Goal: Task Accomplishment & Management: Manage account settings

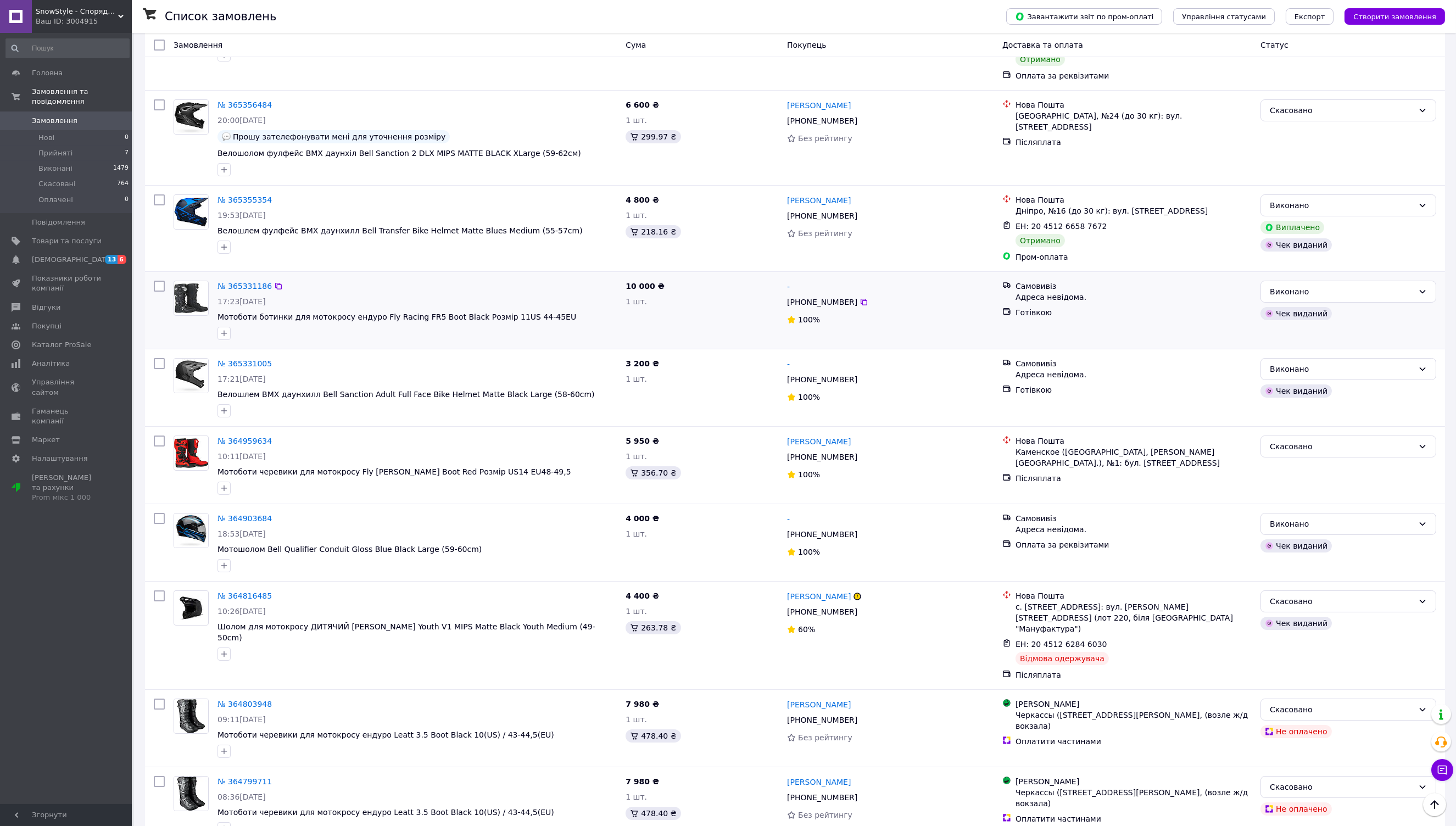
scroll to position [244, 0]
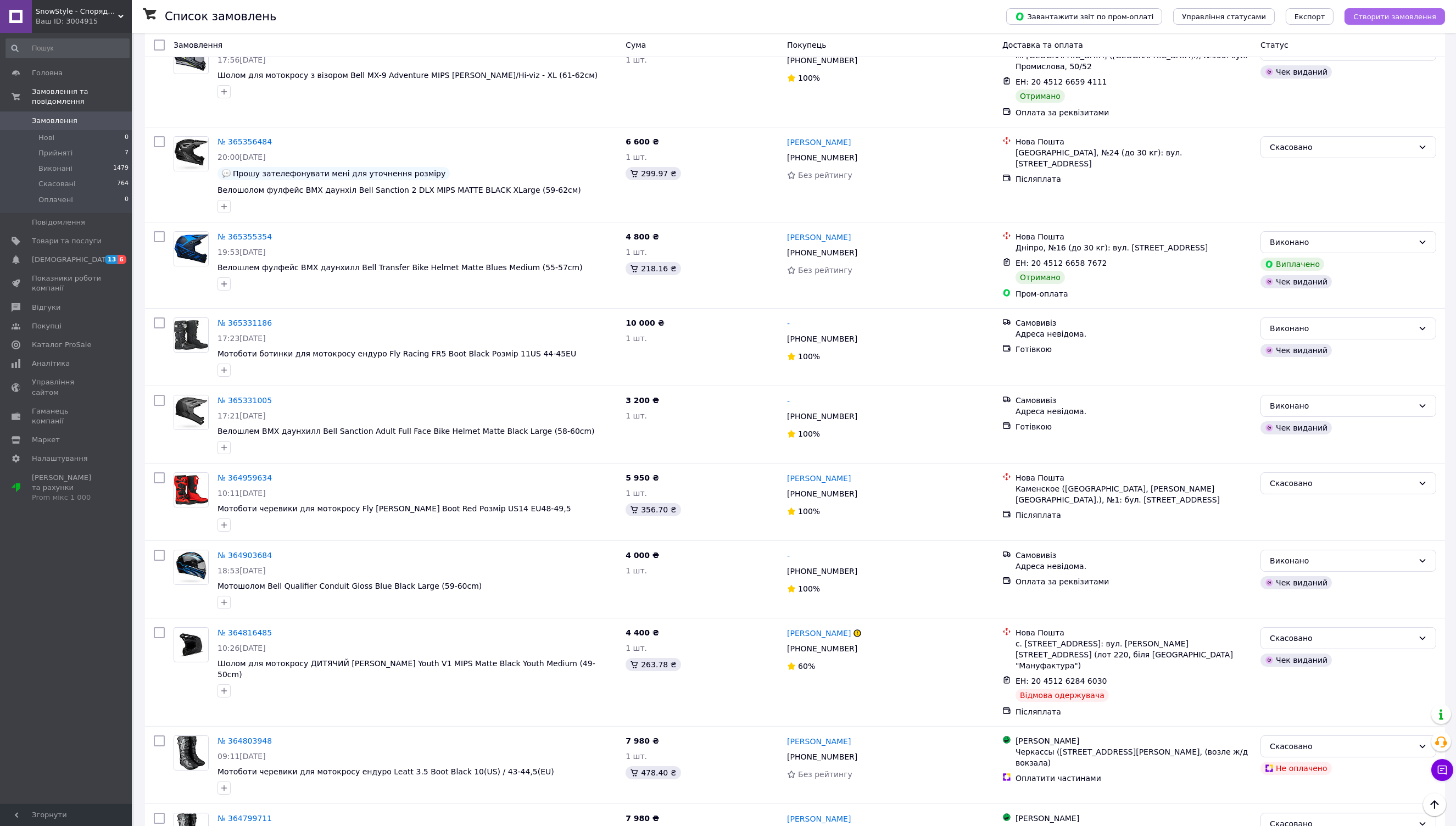
click at [1386, 15] on span "Створити замовлення" at bounding box center [1394, 17] width 83 height 9
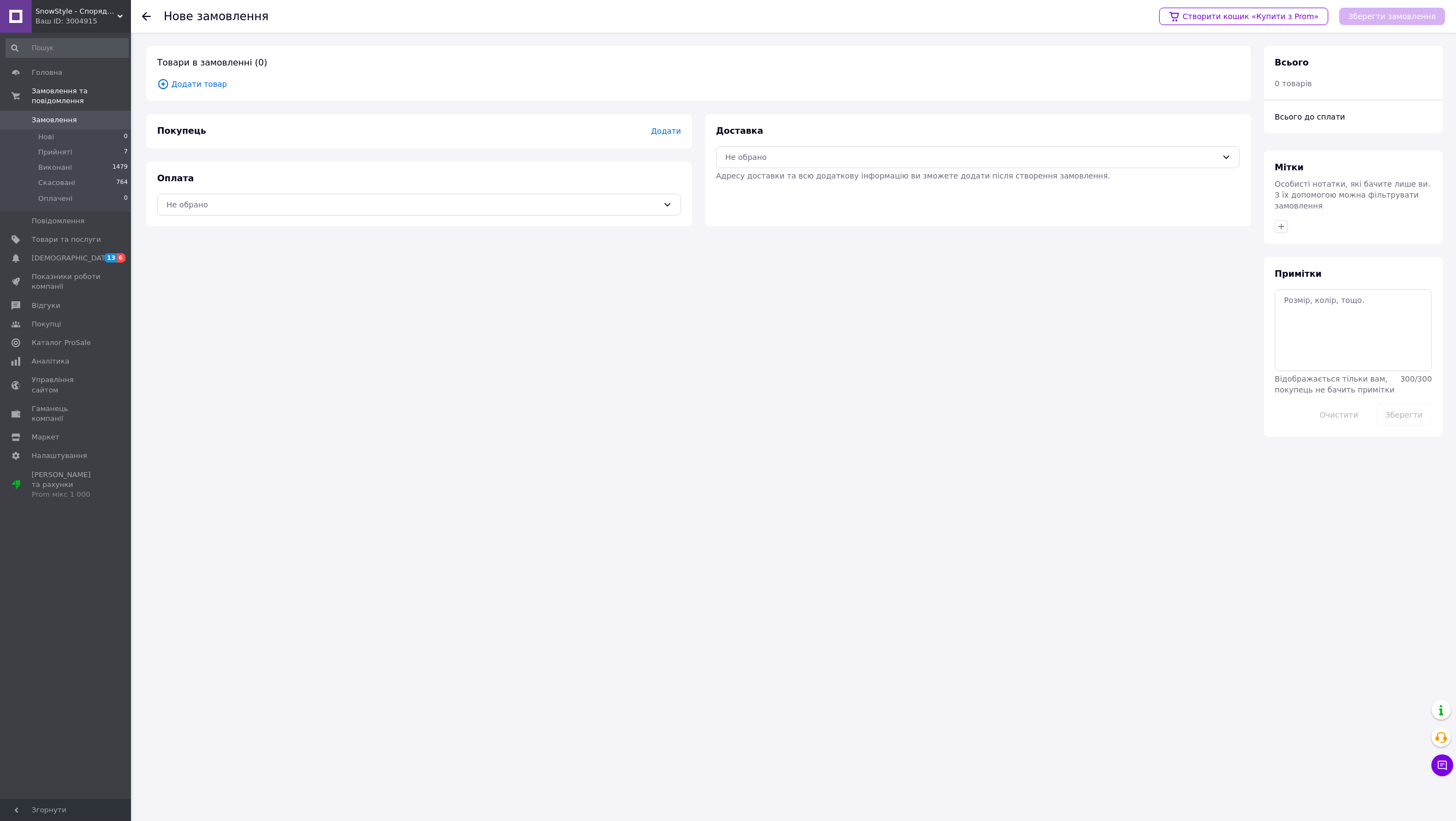
click at [187, 84] on span "Додати товар" at bounding box center [698, 84] width 1083 height 12
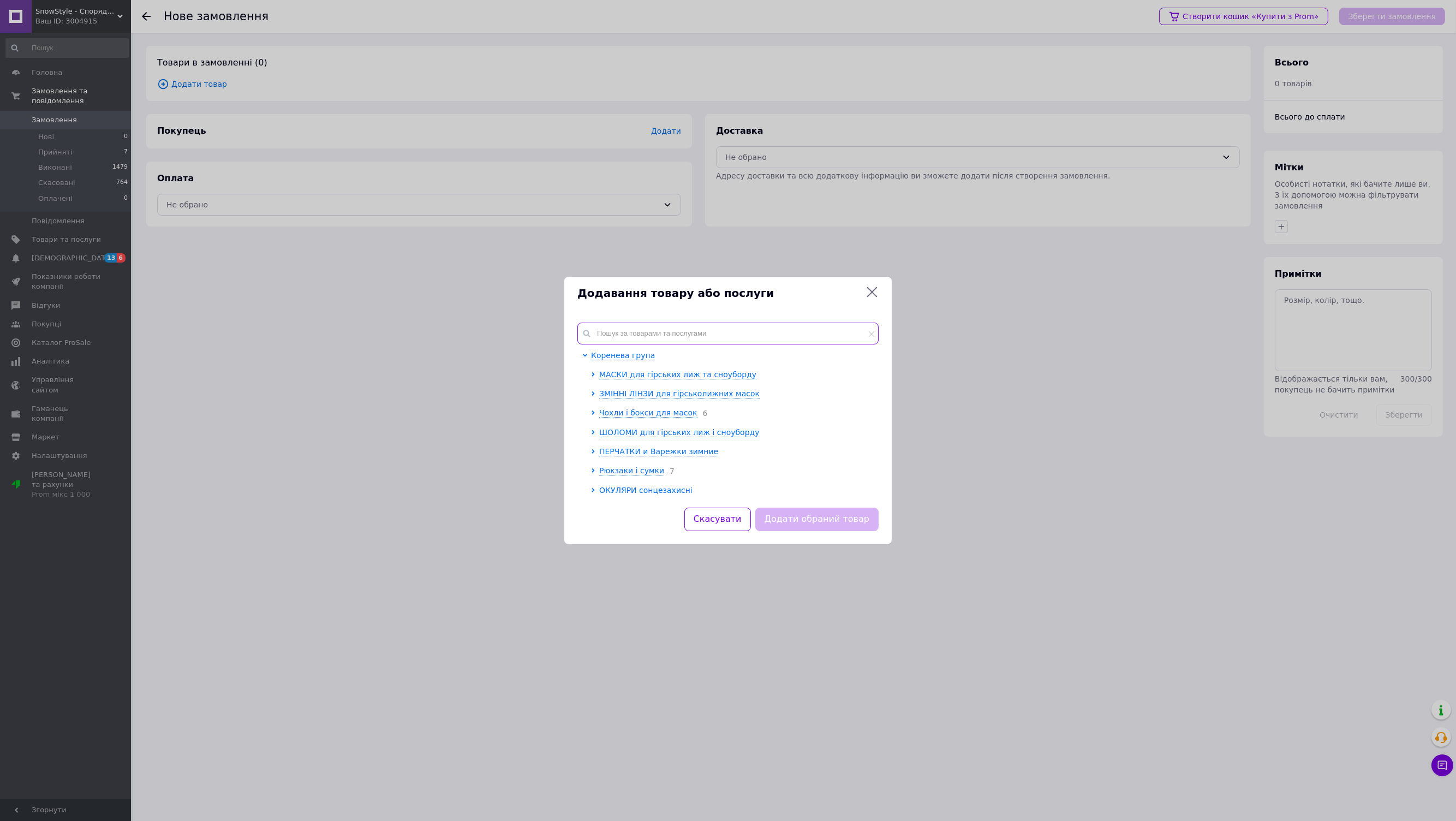
click at [689, 334] on input "text" at bounding box center [727, 333] width 301 height 22
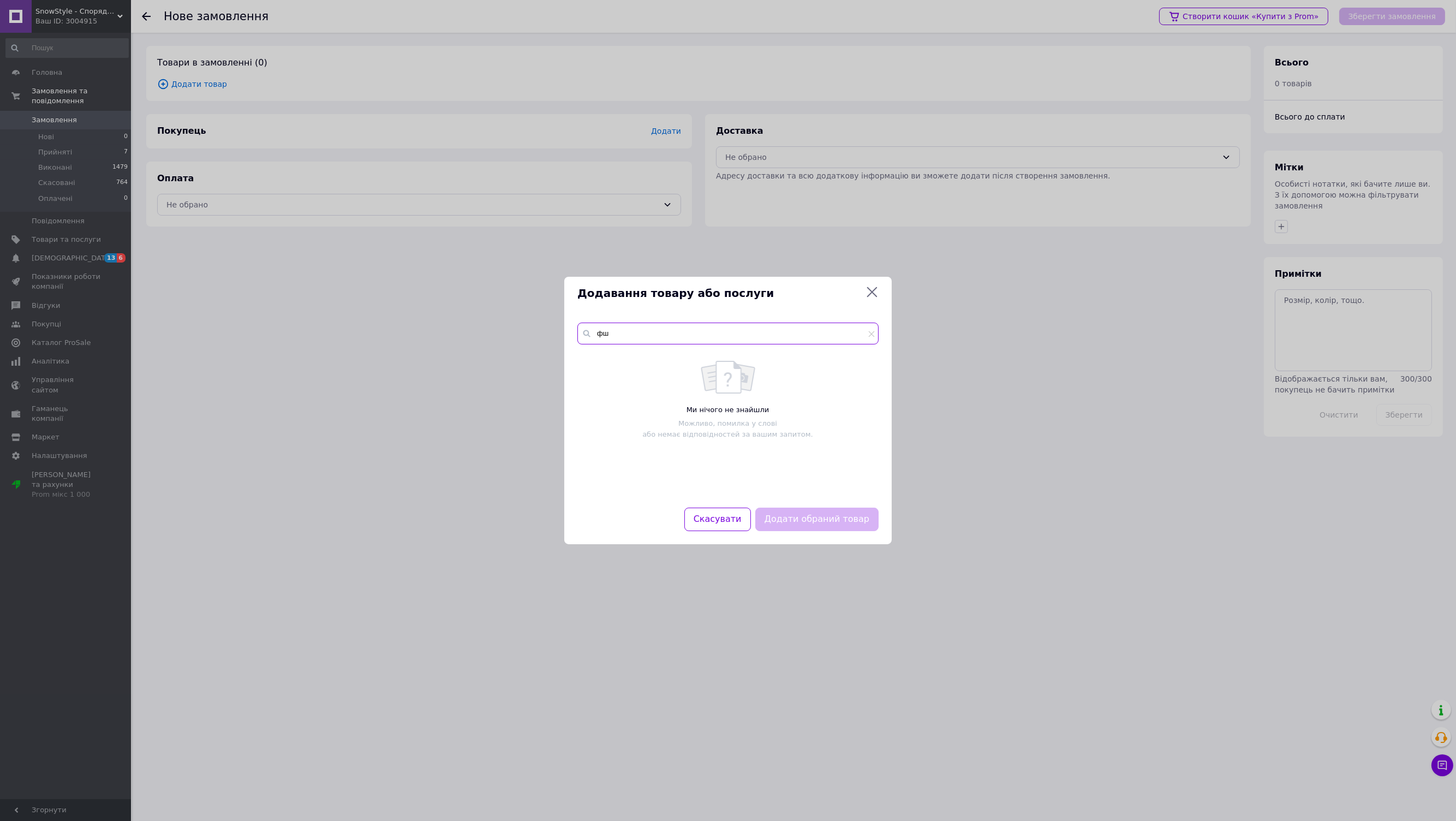
type input "ф"
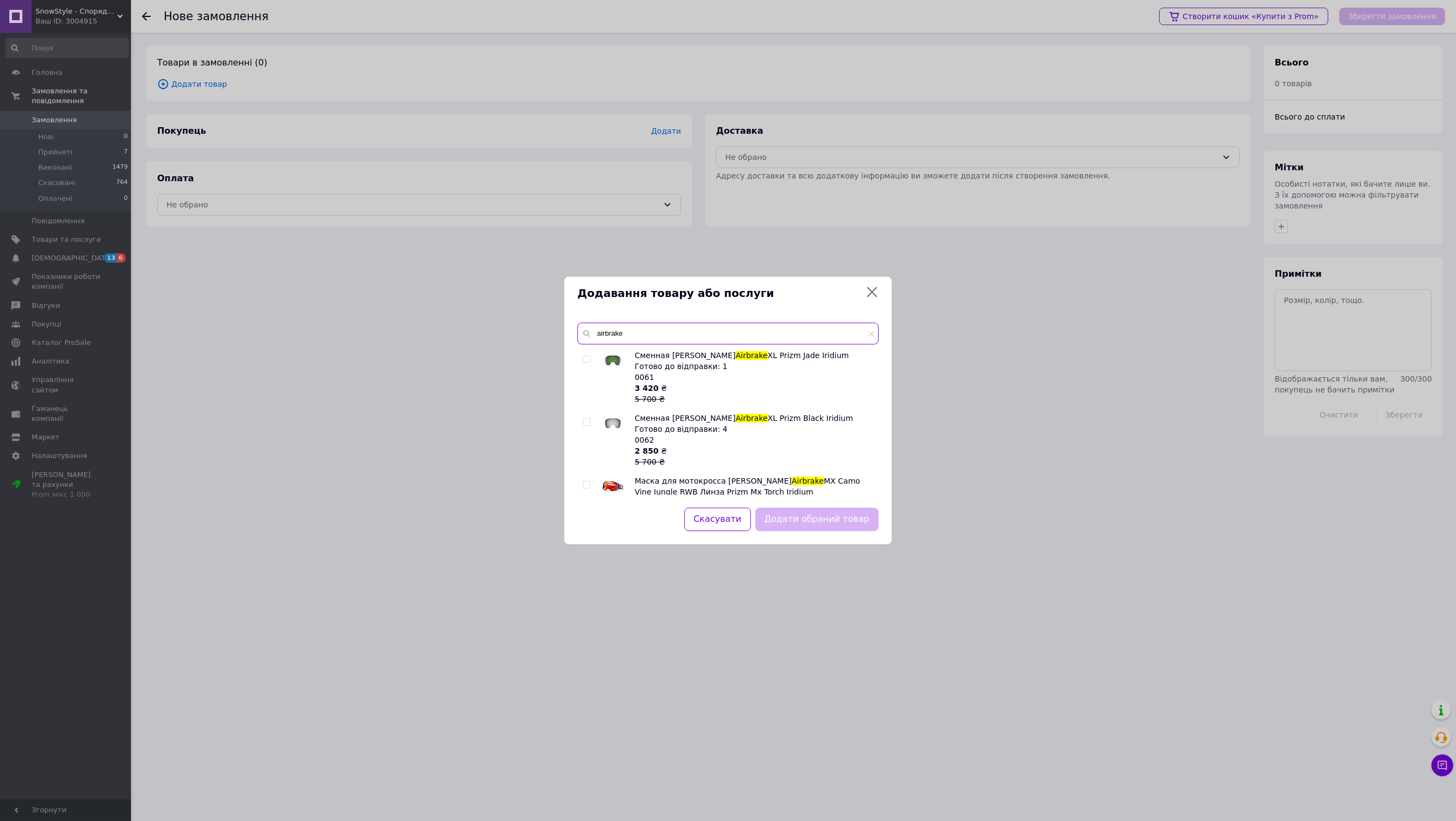
click at [634, 334] on input "airbrake" at bounding box center [727, 333] width 301 height 22
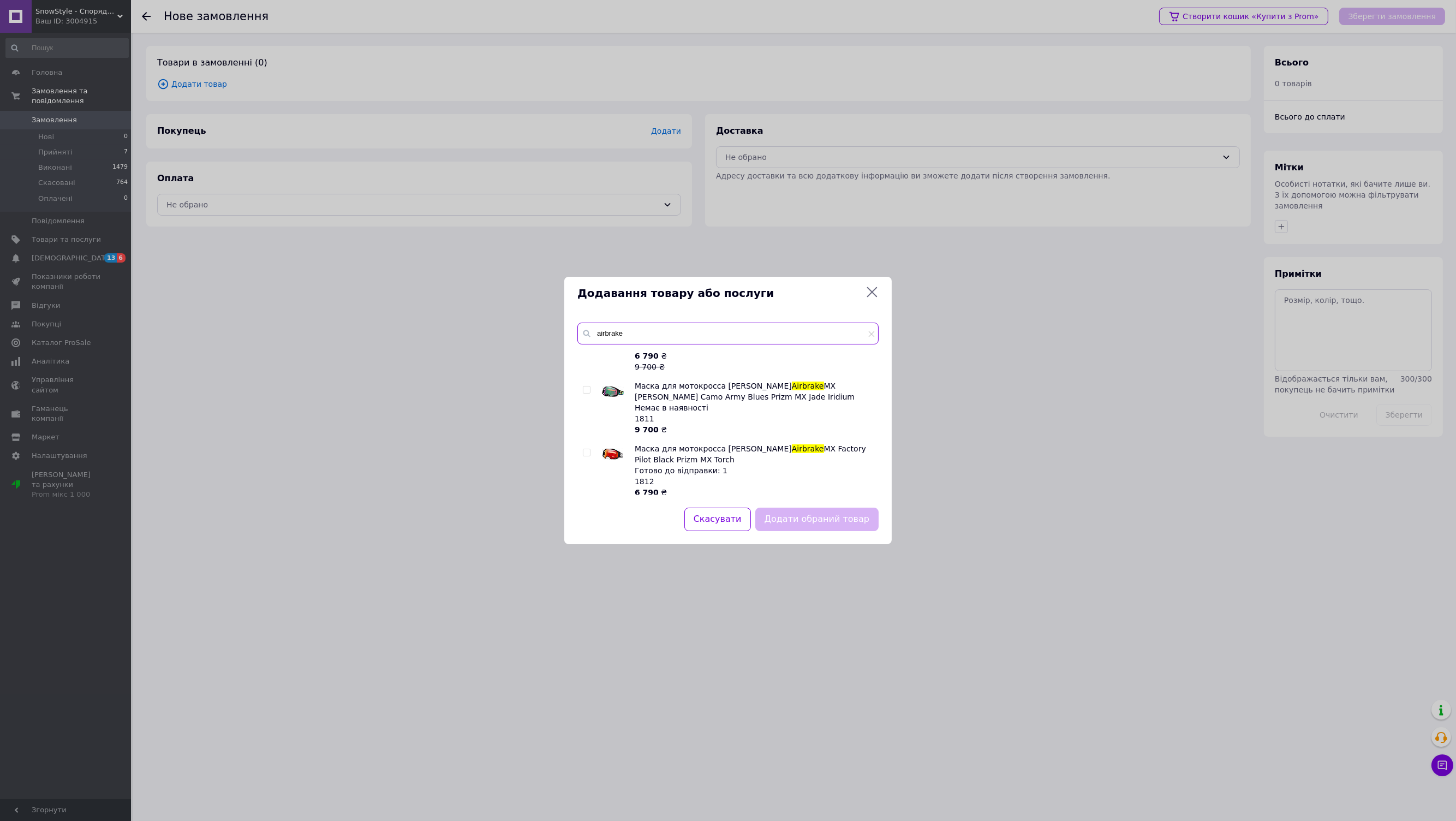
scroll to position [303, 0]
type input "airbrake"
click at [586, 460] on div at bounding box center [588, 489] width 11 height 66
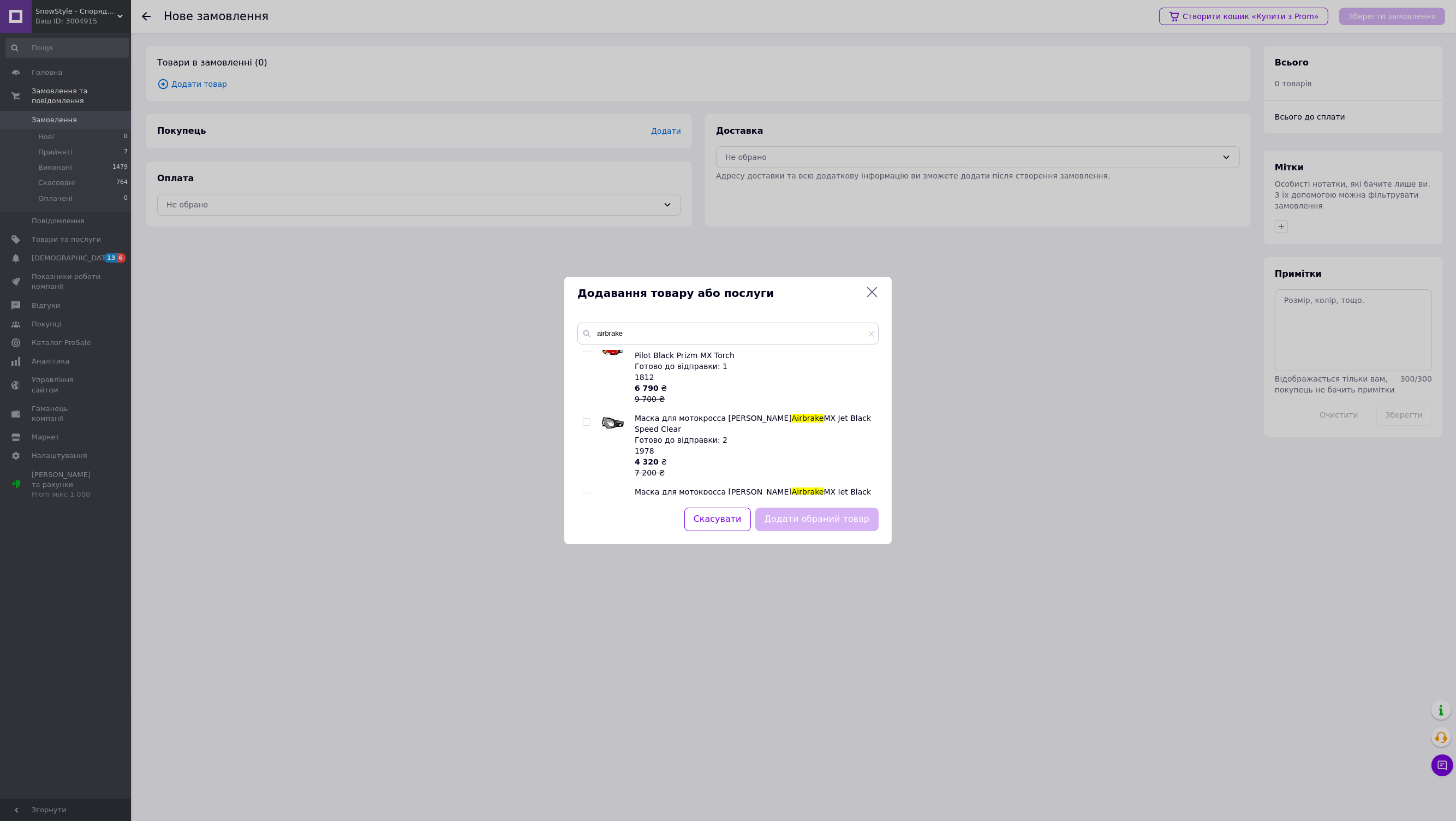
scroll to position [363, 0]
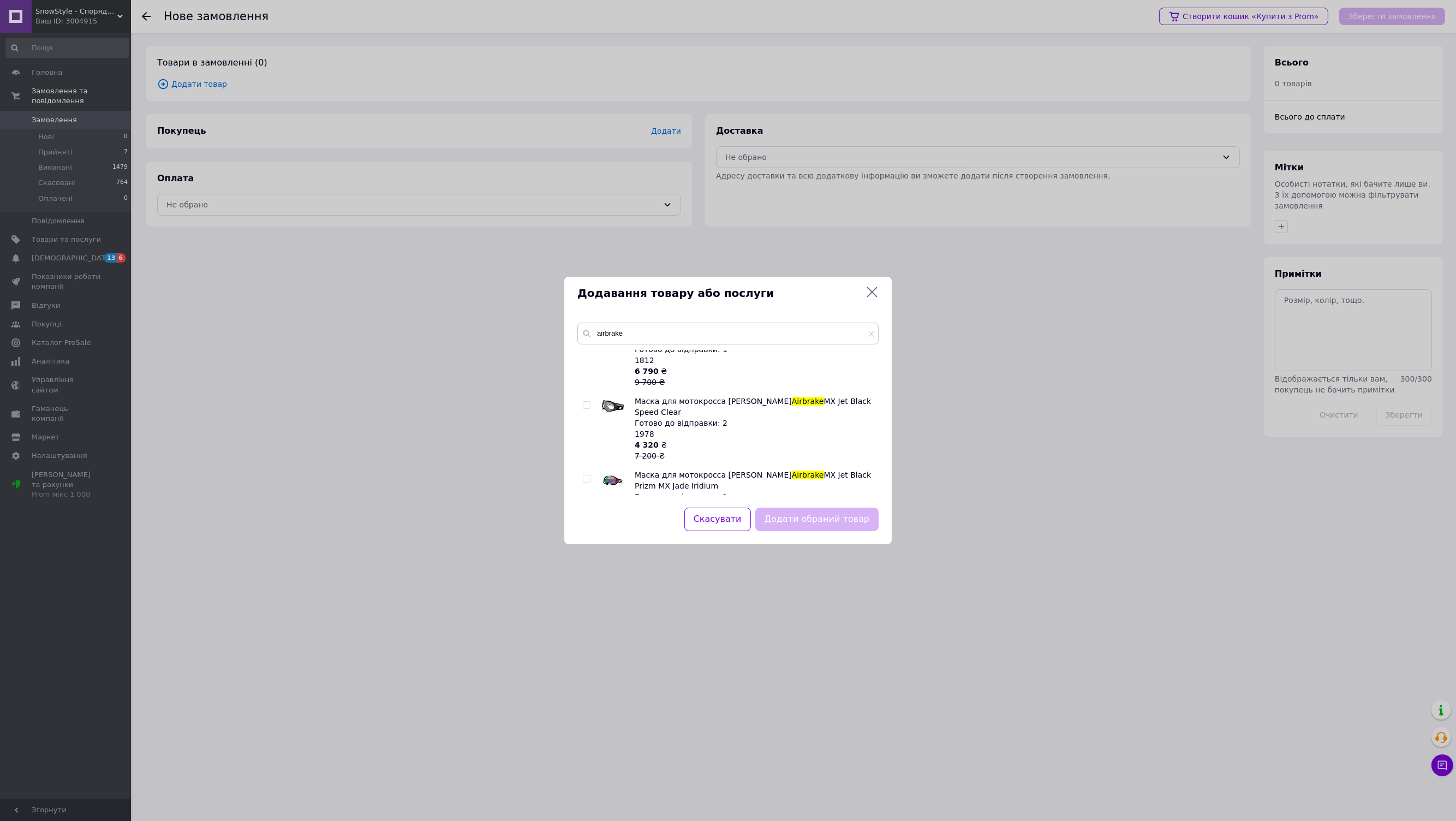
click at [589, 404] on input "checkbox" at bounding box center [586, 405] width 7 height 7
checkbox input "true"
click at [823, 515] on button "Додати обраний товар" at bounding box center [817, 519] width 124 height 24
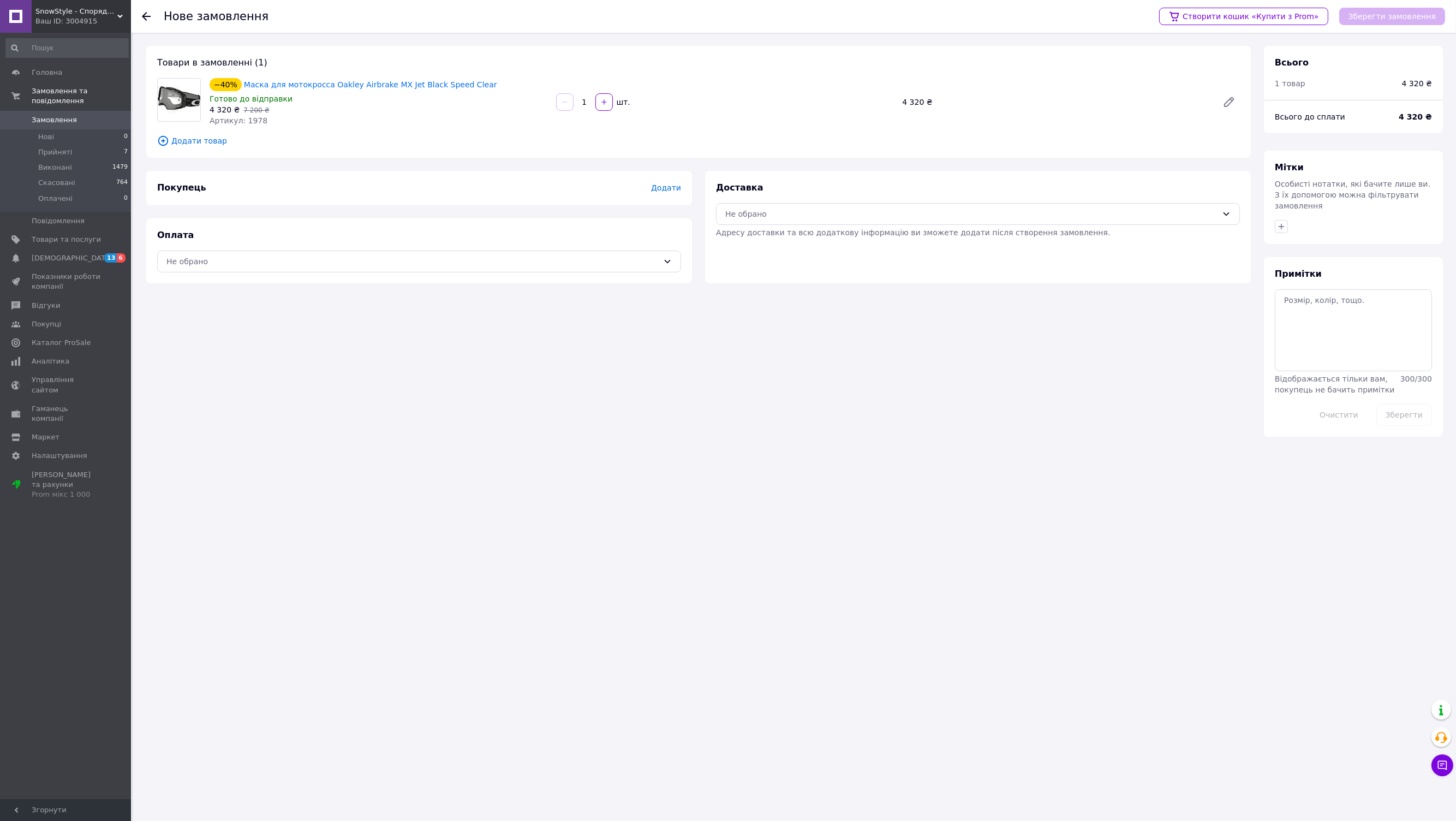
click at [672, 188] on span "Додати" at bounding box center [666, 188] width 30 height 9
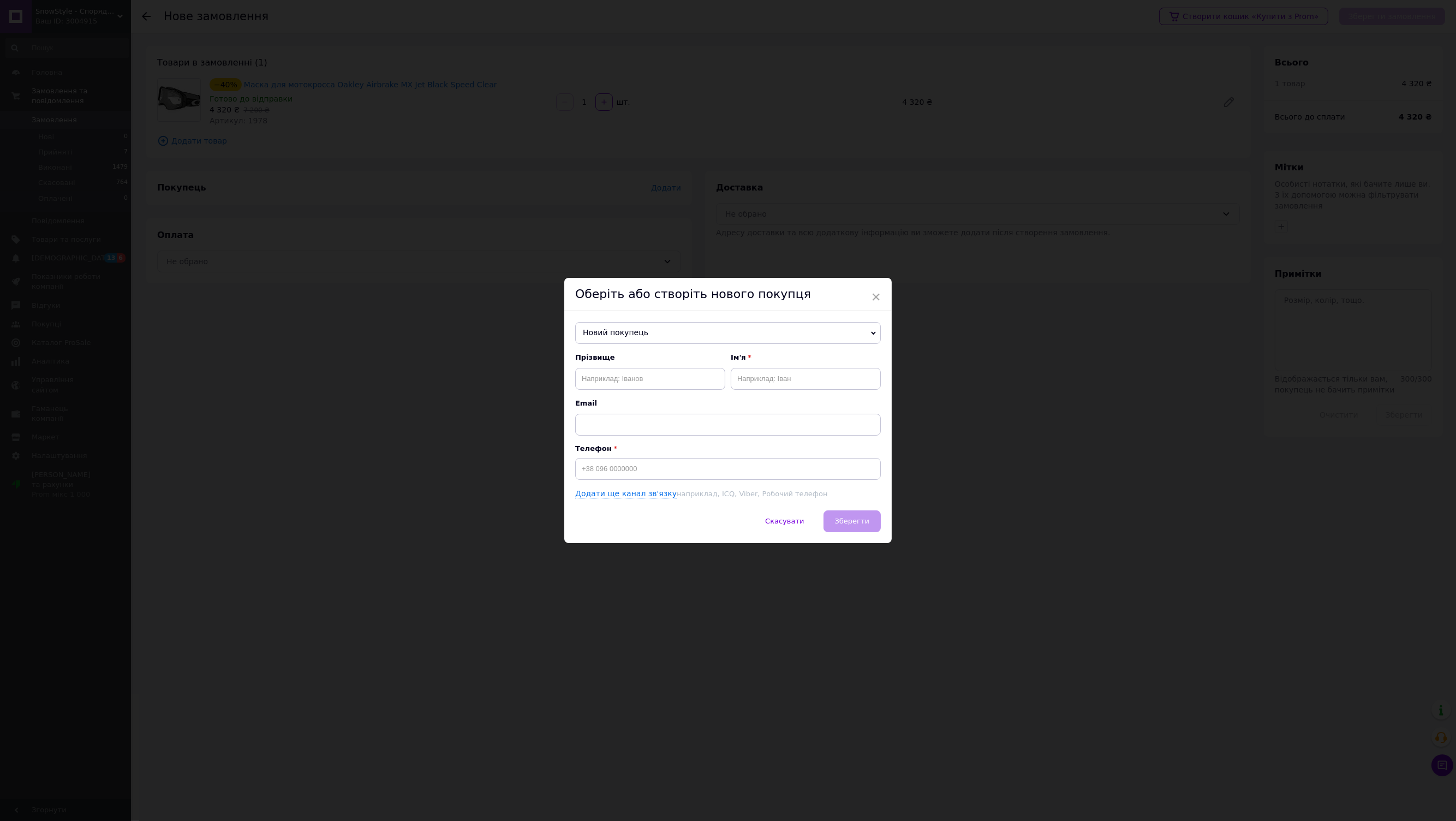
click at [724, 328] on span "Новий покупець" at bounding box center [728, 333] width 305 height 22
click at [627, 466] on input at bounding box center [728, 469] width 305 height 22
paste input "[PHONE_NUMBER]"
type input "[PHONE_NUMBER]"
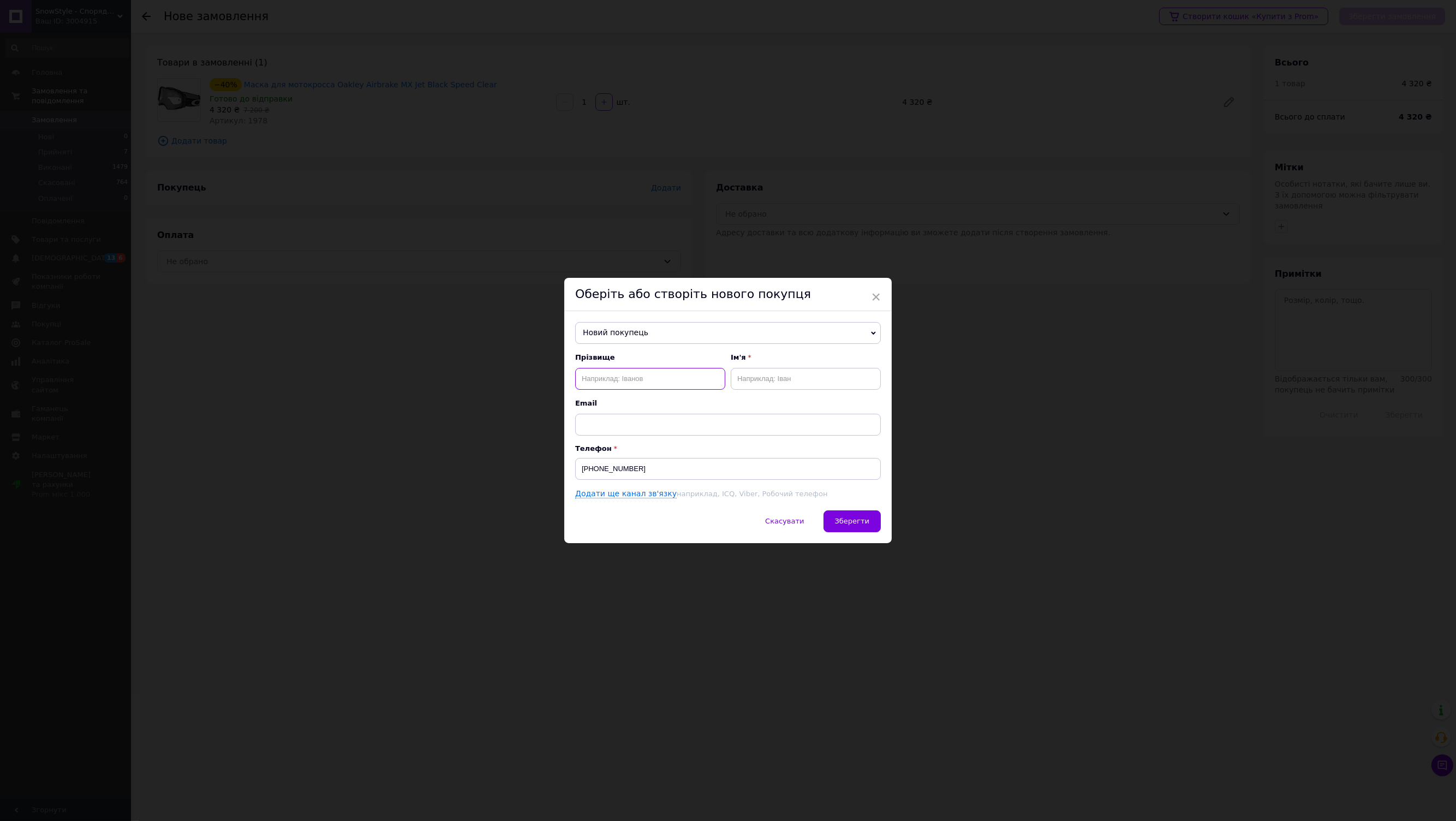
click at [610, 384] on input "text" at bounding box center [650, 379] width 150 height 22
paste input "[PERSON_NAME]"
drag, startPoint x: 682, startPoint y: 369, endPoint x: 626, endPoint y: 379, distance: 56.9
click at [626, 379] on input "[PERSON_NAME]" at bounding box center [650, 379] width 150 height 22
type input "[PERSON_NAME]"
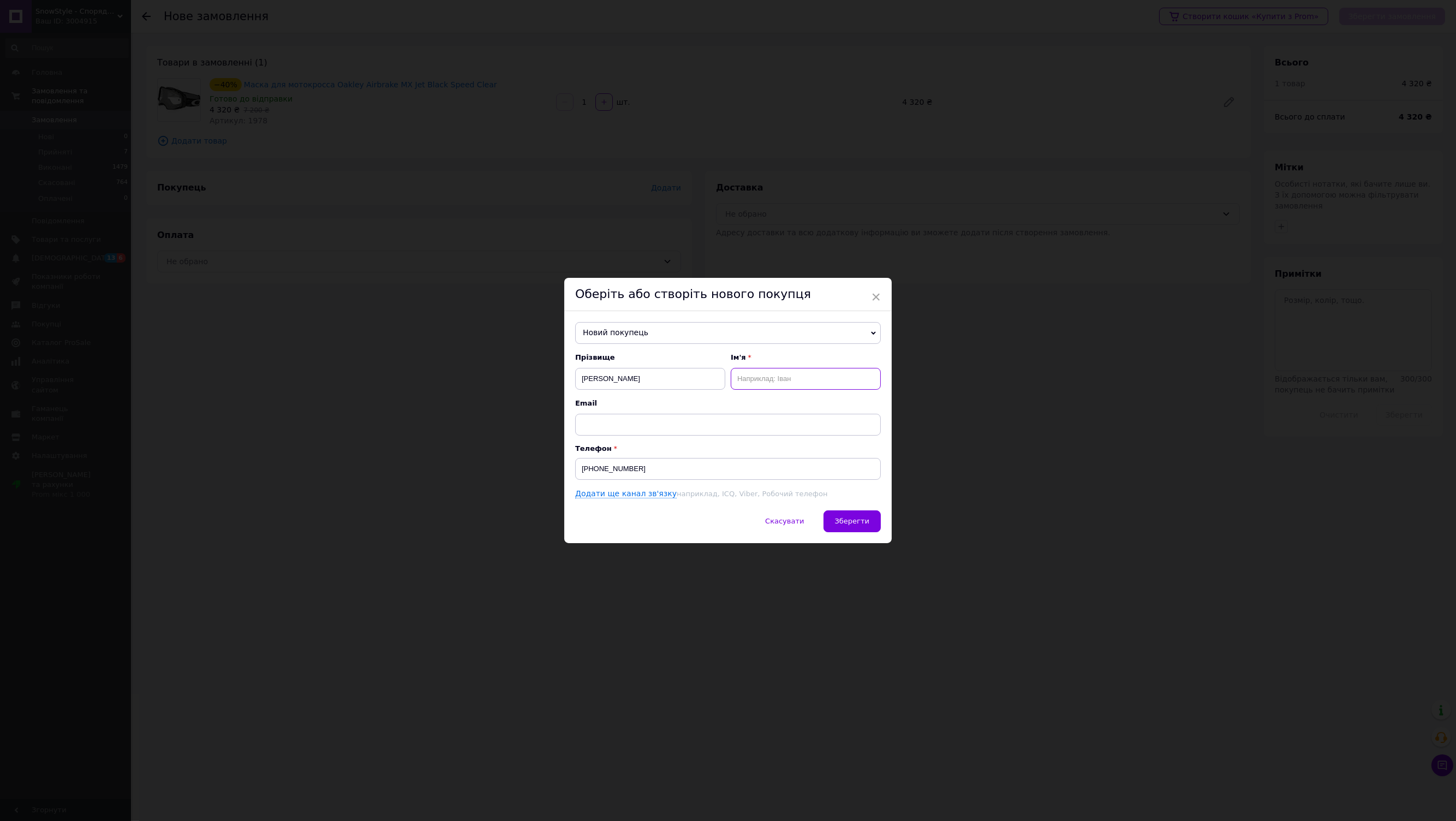
click at [745, 377] on input "text" at bounding box center [806, 379] width 150 height 22
paste input "[PERSON_NAME]"
drag, startPoint x: 783, startPoint y: 378, endPoint x: 731, endPoint y: 379, distance: 52.0
click at [731, 379] on input "[PERSON_NAME]" at bounding box center [806, 379] width 150 height 22
type input "[PERSON_NAME]"
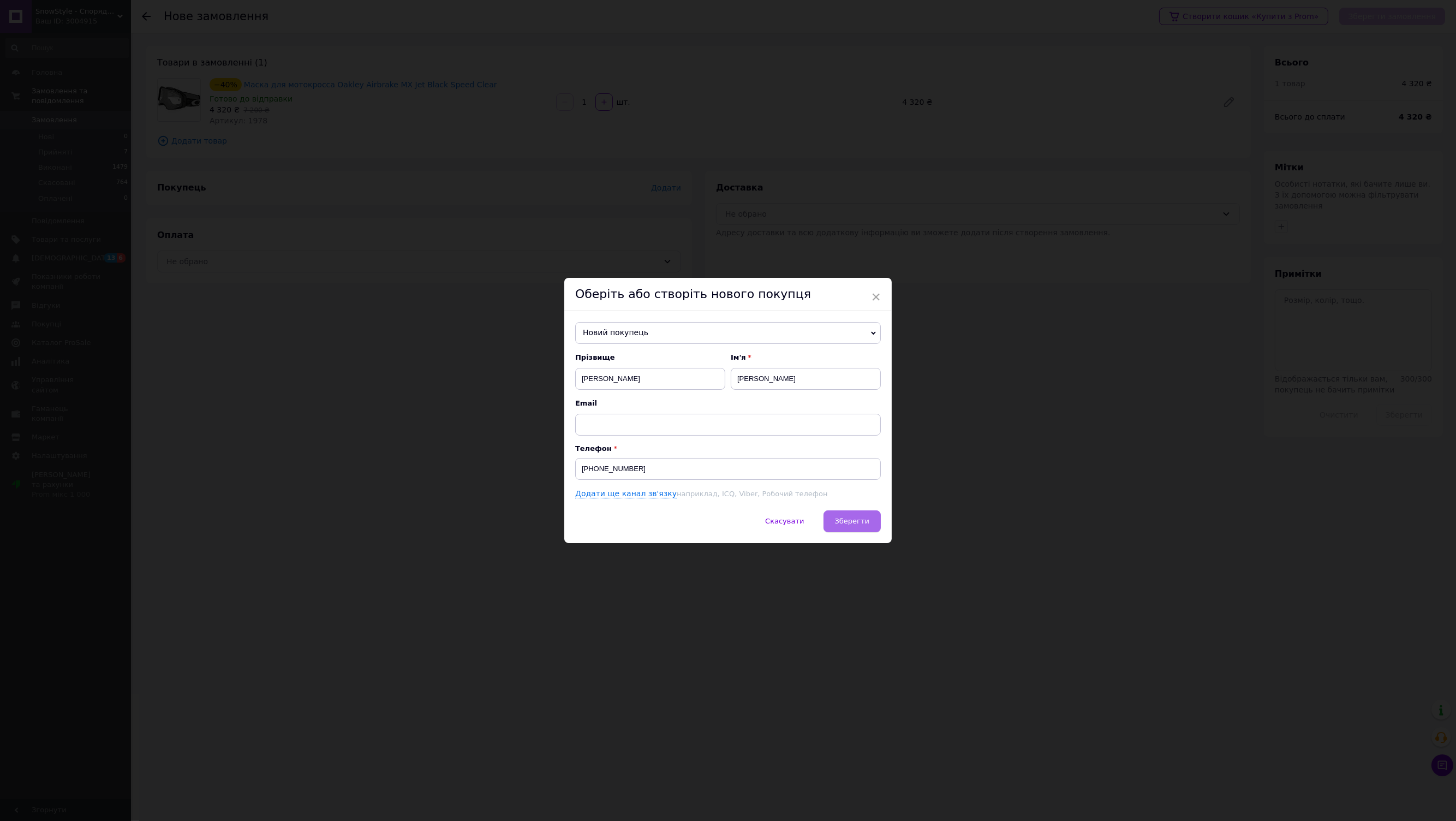
click at [841, 517] on span "Зберегти" at bounding box center [852, 521] width 34 height 9
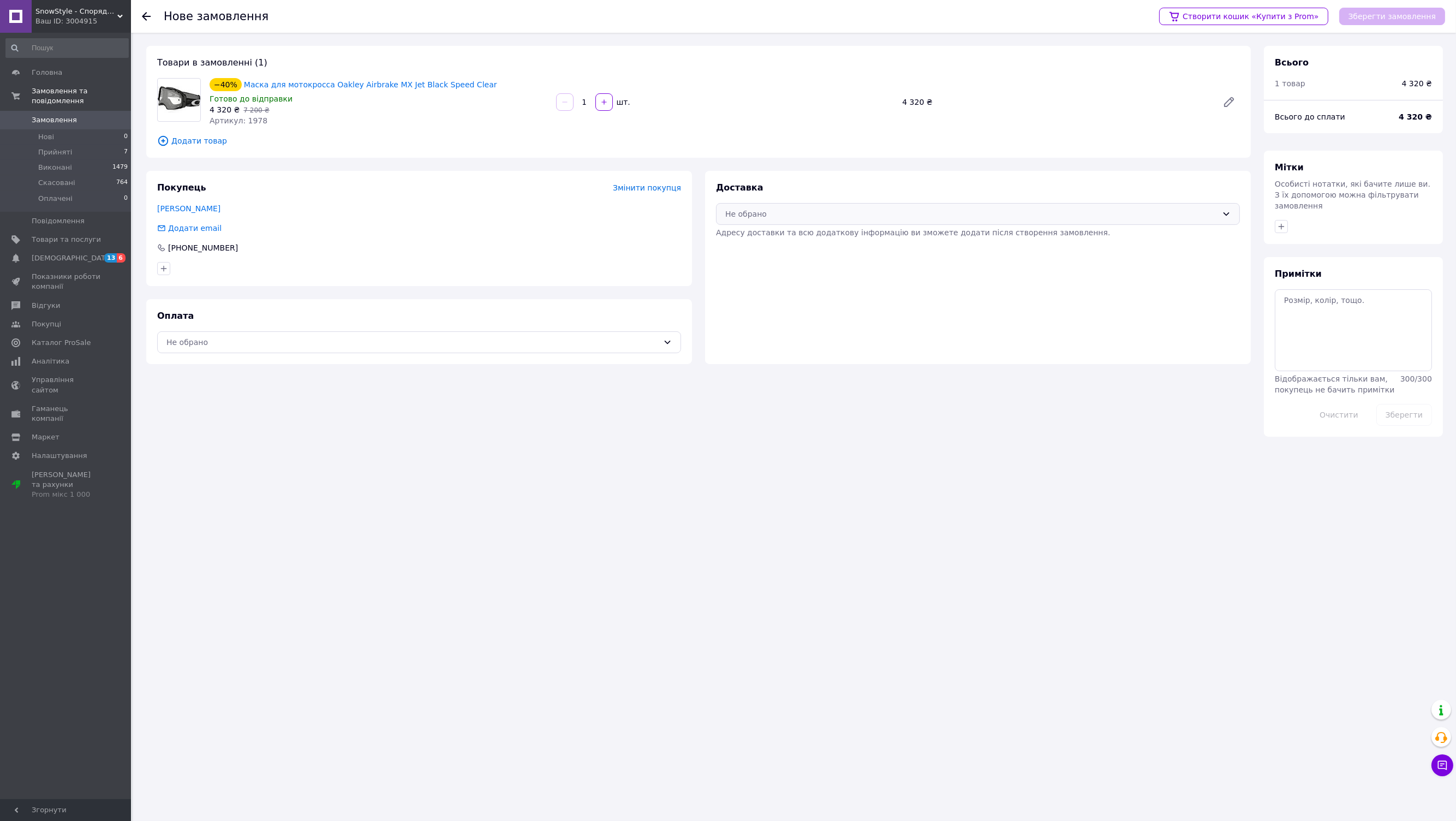
click at [777, 207] on div "Не обрано" at bounding box center [978, 214] width 524 height 22
click at [765, 264] on div "Нова Пошта (платна)" at bounding box center [977, 258] width 523 height 20
click at [404, 330] on div "Оплата Не обрано" at bounding box center [419, 332] width 546 height 65
click at [385, 345] on div "Не обрано" at bounding box center [412, 342] width 492 height 12
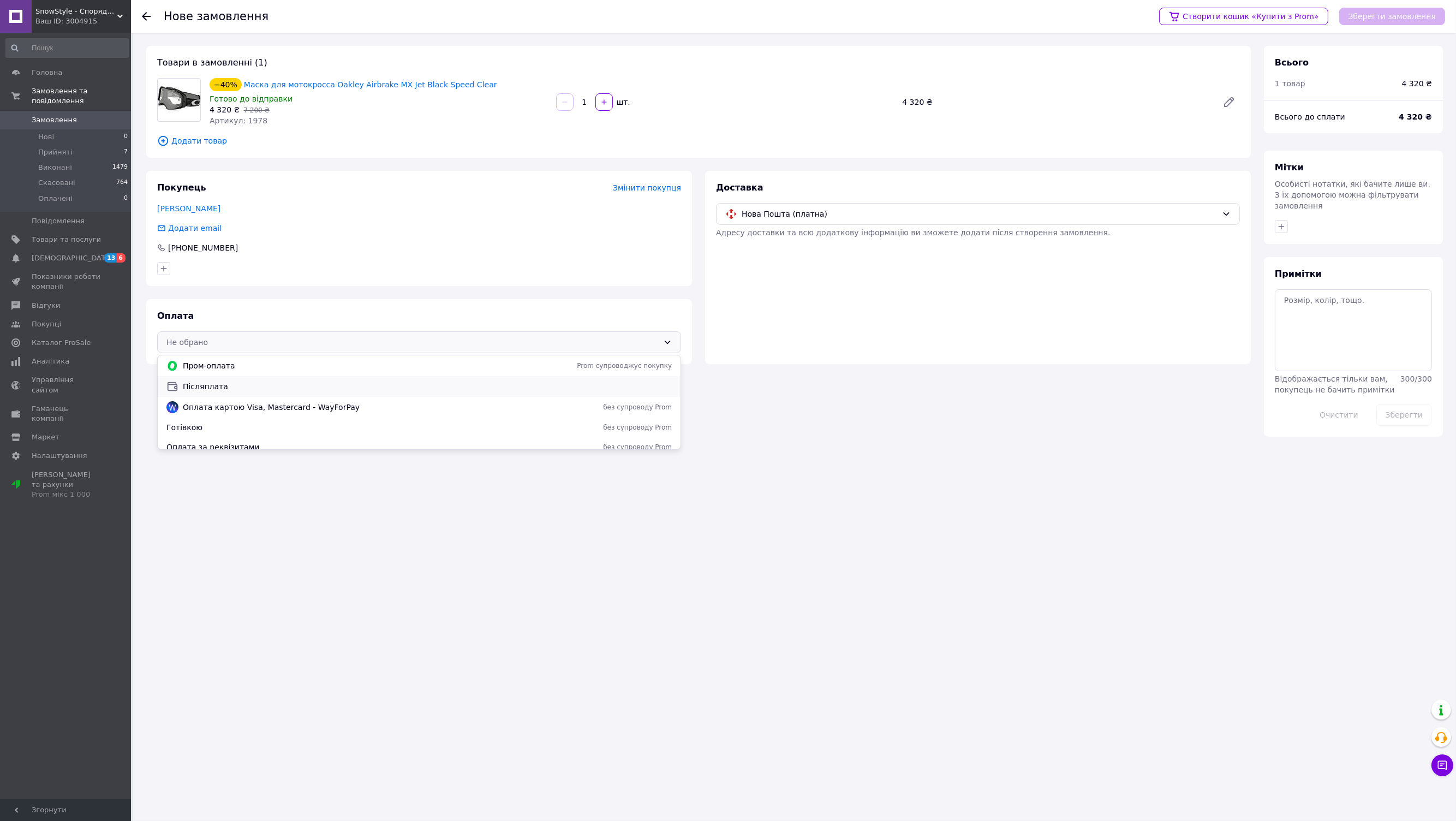
click at [243, 381] on span "Післяплата" at bounding box center [427, 386] width 489 height 11
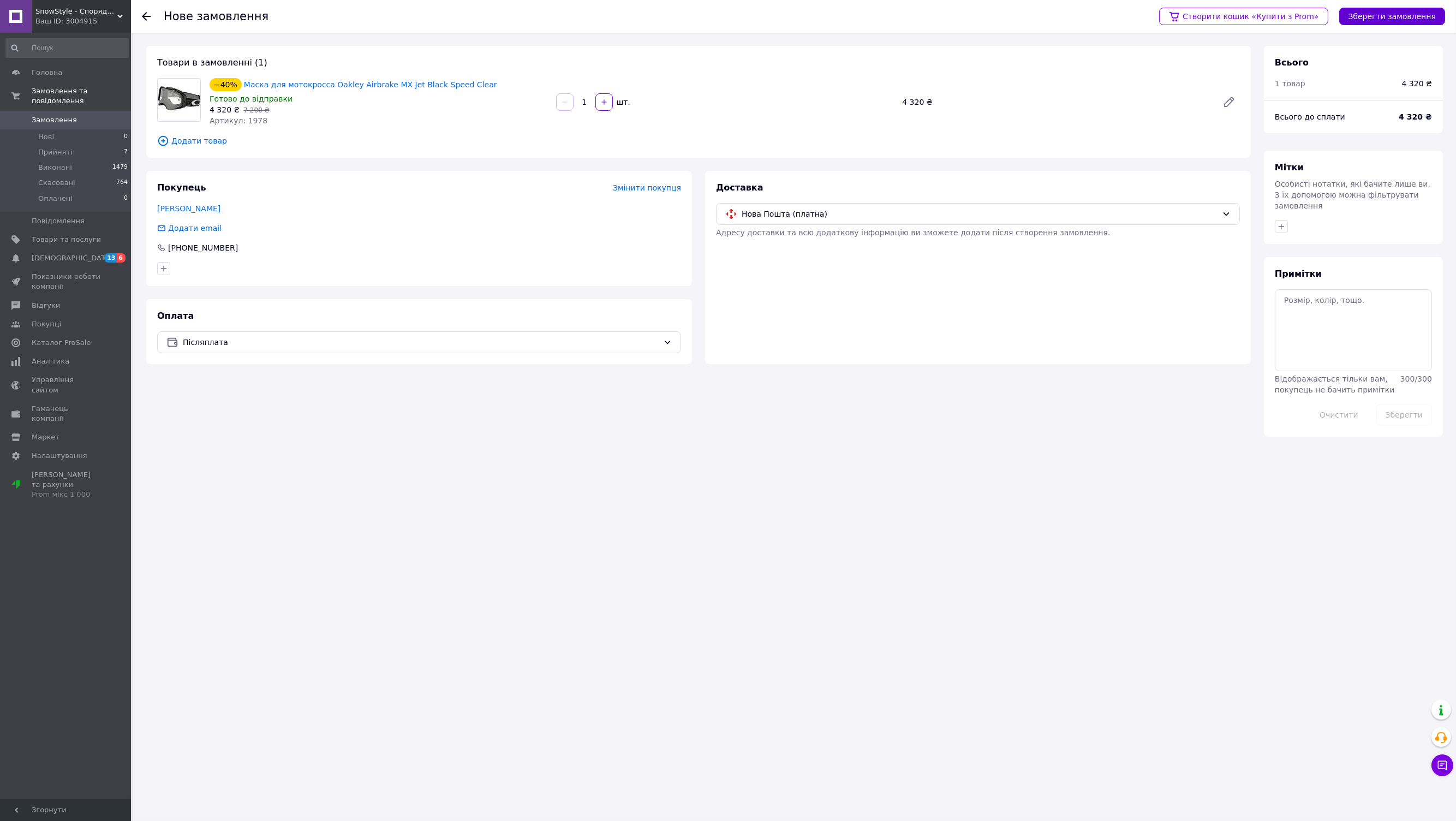
click at [1401, 18] on button "Зберегти замовлення" at bounding box center [1392, 16] width 106 height 17
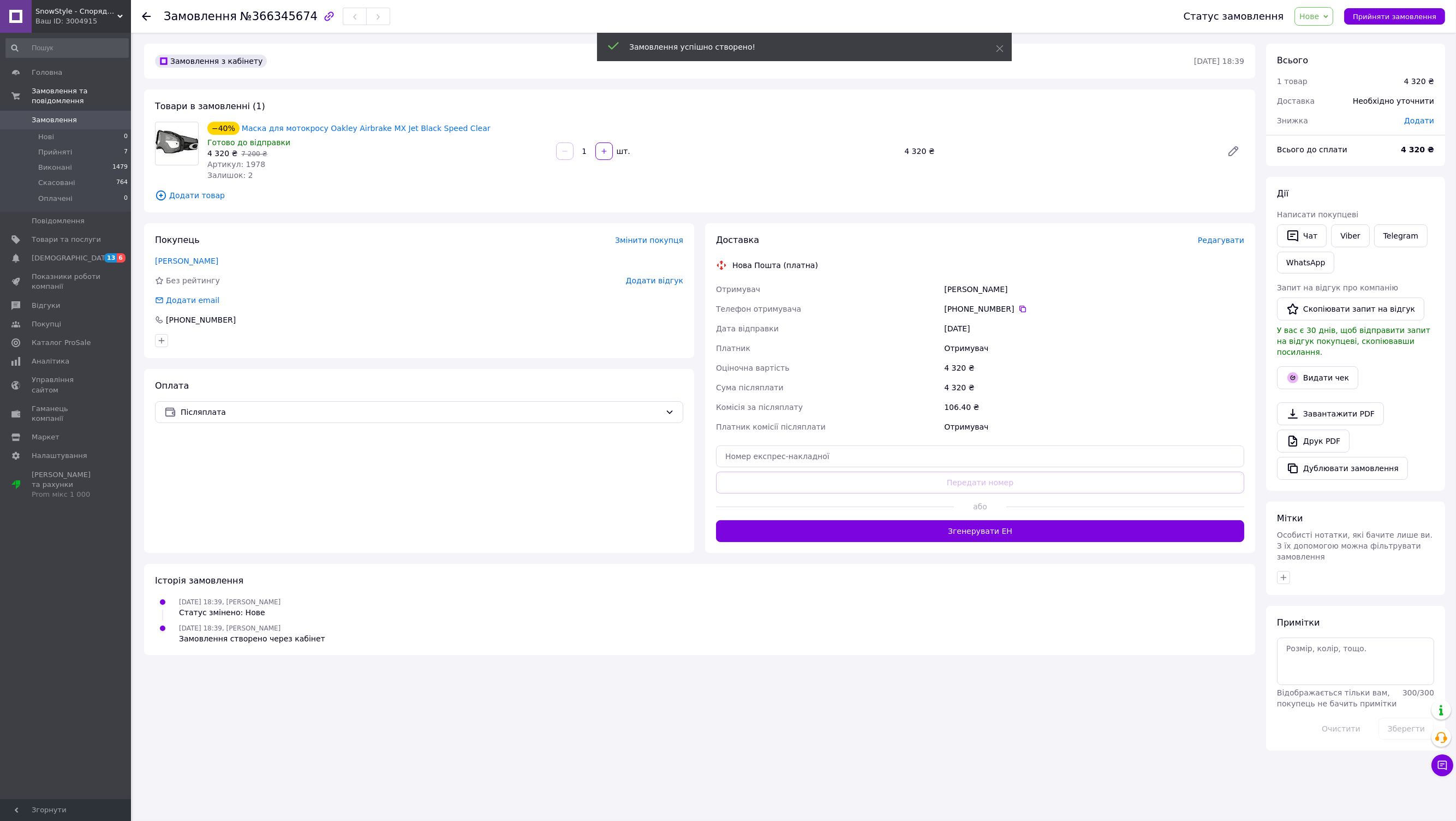
click at [1247, 243] on div "Доставка Редагувати Нова Пошта (платна) Отримувач [PERSON_NAME] Телефон отримув…" at bounding box center [979, 388] width 550 height 330
click at [1243, 242] on span "Редагувати" at bounding box center [1221, 240] width 46 height 9
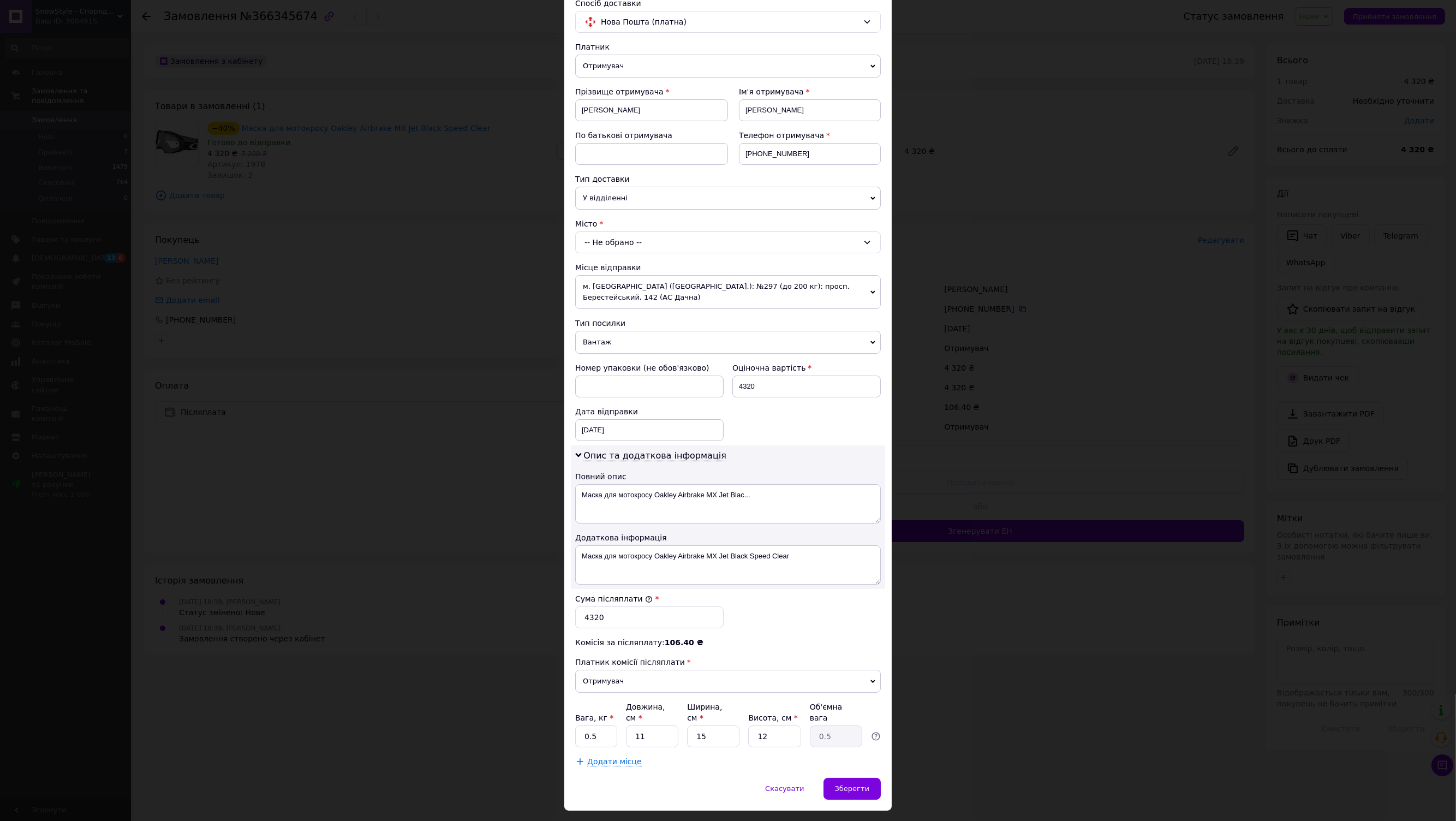
scroll to position [85, 0]
drag, startPoint x: 601, startPoint y: 710, endPoint x: 574, endPoint y: 715, distance: 27.5
click at [575, 724] on input "0.5" at bounding box center [596, 735] width 42 height 22
type input "1"
drag, startPoint x: 656, startPoint y: 708, endPoint x: 631, endPoint y: 710, distance: 25.1
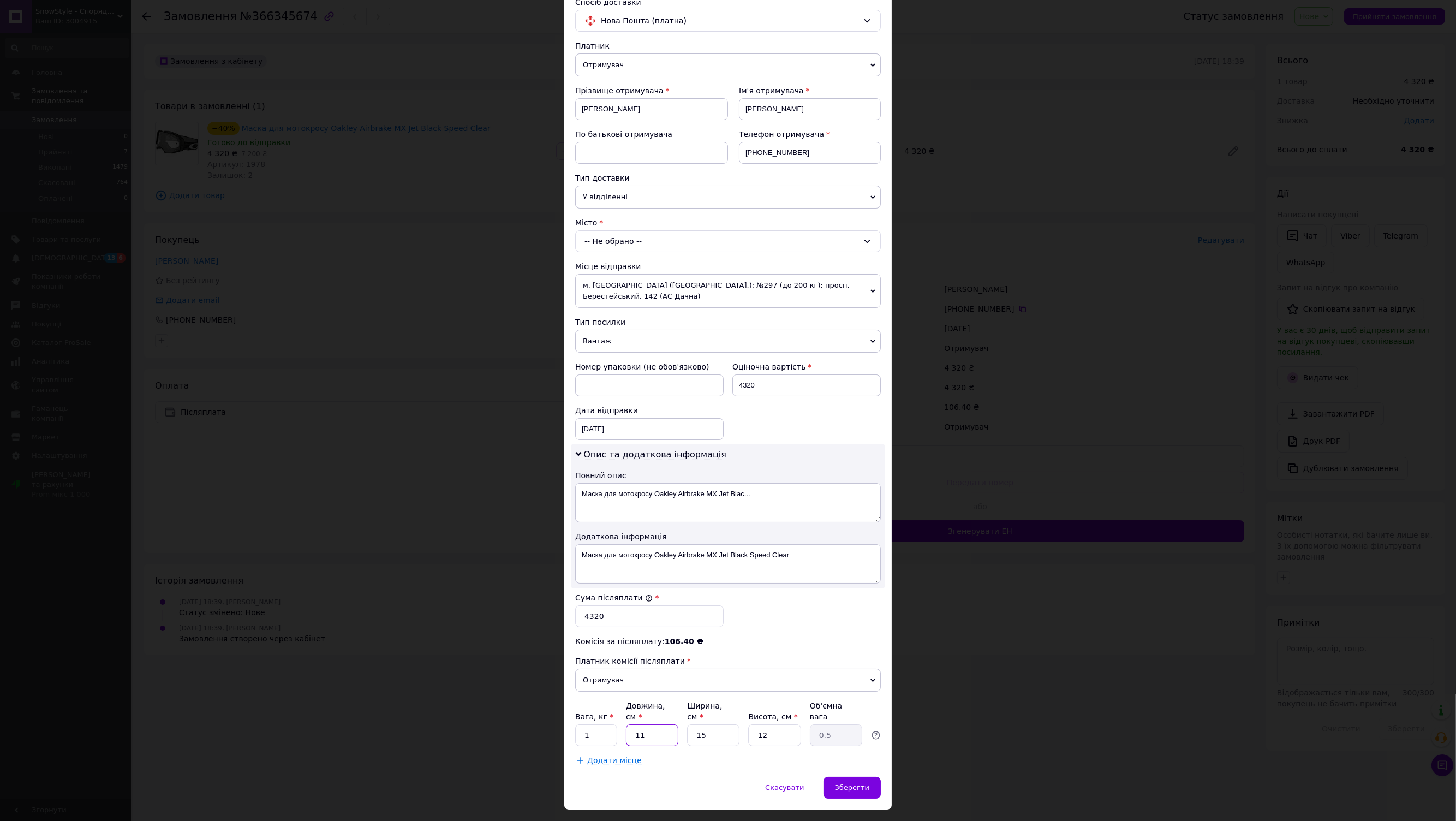
click at [631, 724] on input "11" at bounding box center [651, 735] width 52 height 22
type input "2"
type input "0.1"
type input "25"
type input "1.13"
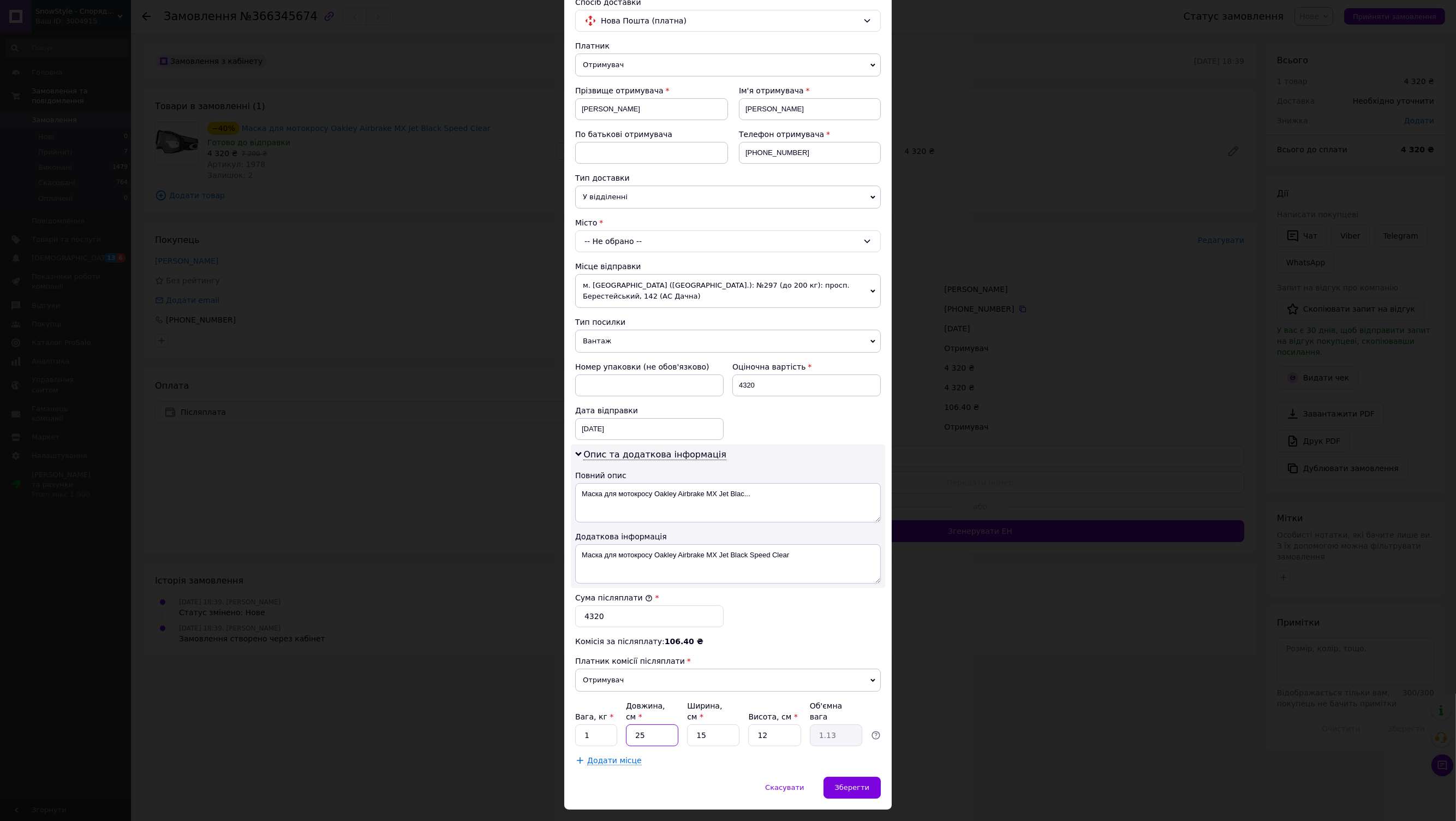
type input "25"
click at [725, 724] on input "15" at bounding box center [713, 735] width 52 height 22
click at [765, 724] on input "12" at bounding box center [774, 735] width 52 height 22
drag, startPoint x: 714, startPoint y: 710, endPoint x: 702, endPoint y: 715, distance: 13.0
click at [702, 724] on input "15" at bounding box center [713, 735] width 52 height 22
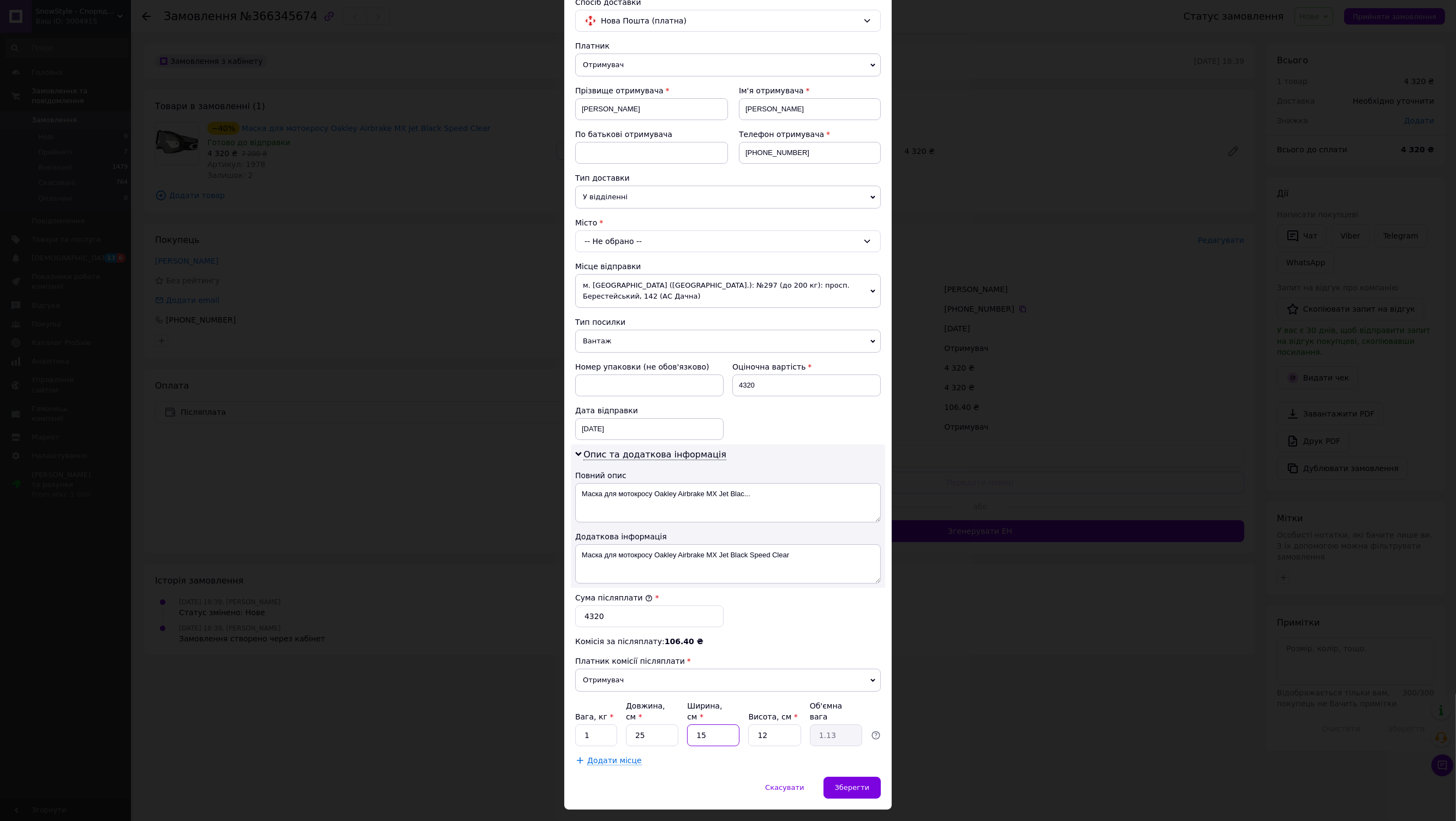
type input "153"
type input "11.48"
click at [725, 724] on input "153" at bounding box center [713, 735] width 52 height 22
drag, startPoint x: 710, startPoint y: 709, endPoint x: 685, endPoint y: 714, distance: 25.5
click at [687, 724] on input "153" at bounding box center [713, 735] width 52 height 22
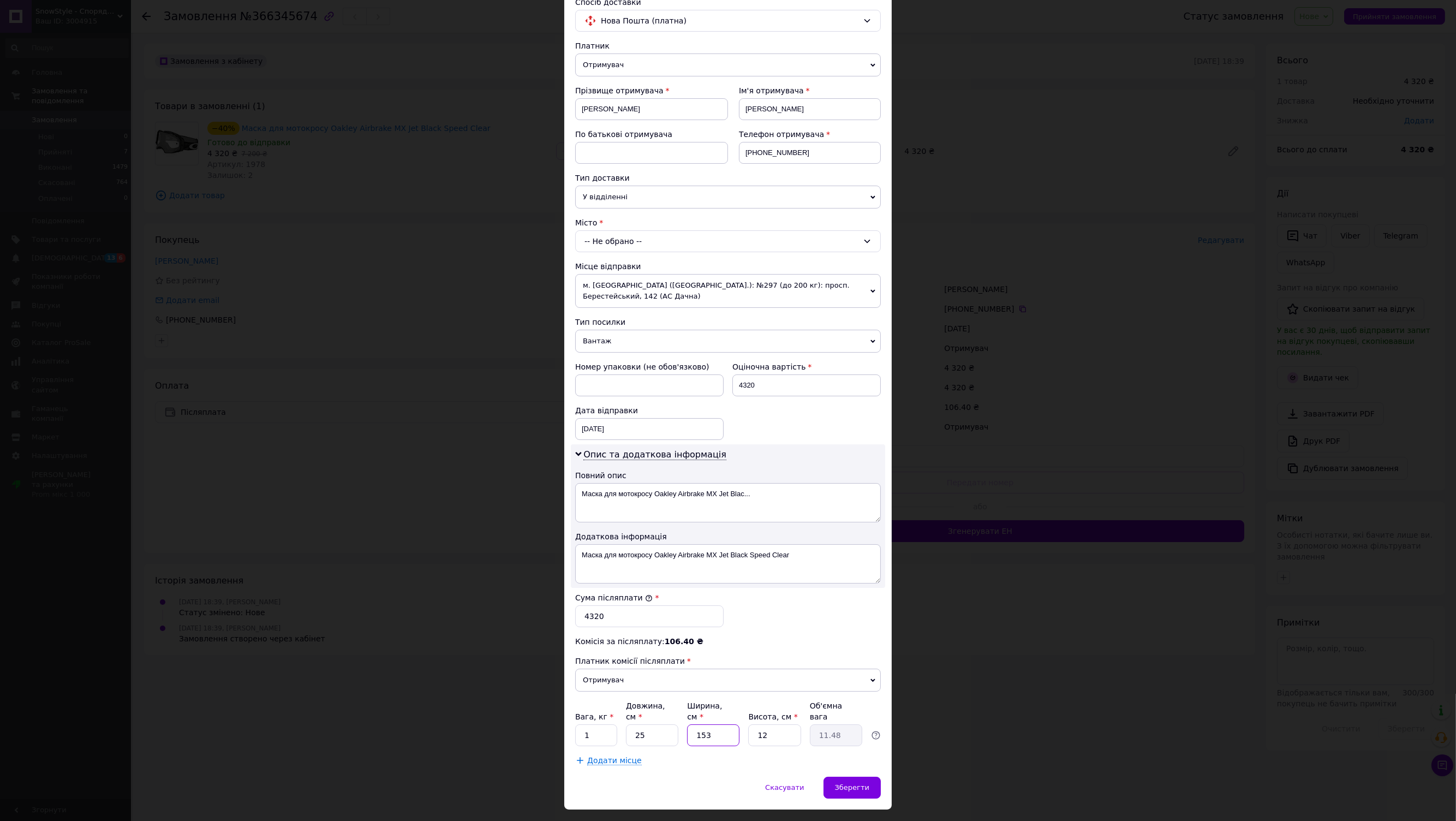
type input "1"
type input "0.1"
type input "15"
type input "1.13"
drag, startPoint x: 769, startPoint y: 702, endPoint x: 753, endPoint y: 706, distance: 16.5
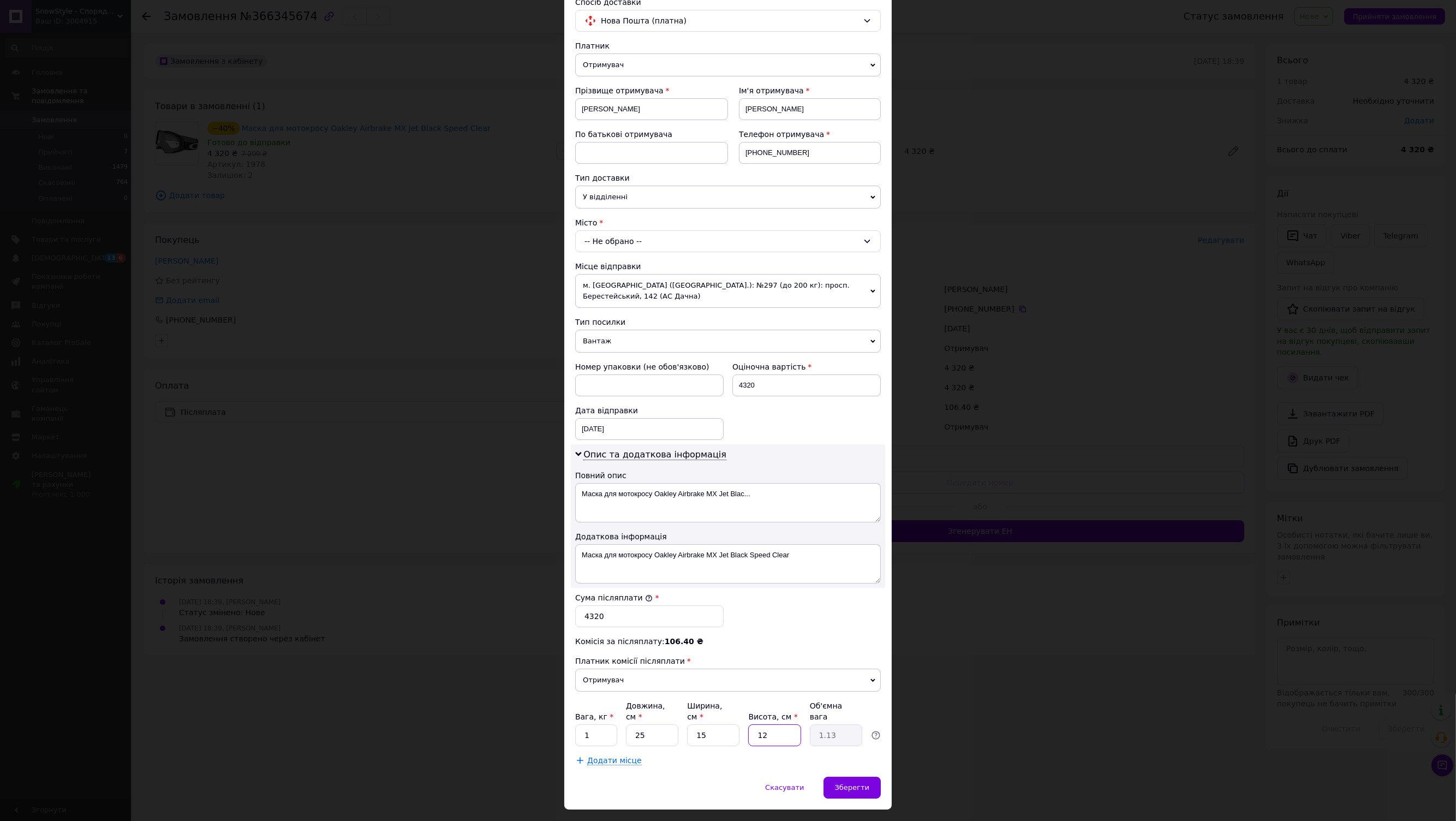
click at [753, 724] on input "12" at bounding box center [774, 735] width 52 height 22
type input "1"
type input "0.1"
type input "15"
type input "1.41"
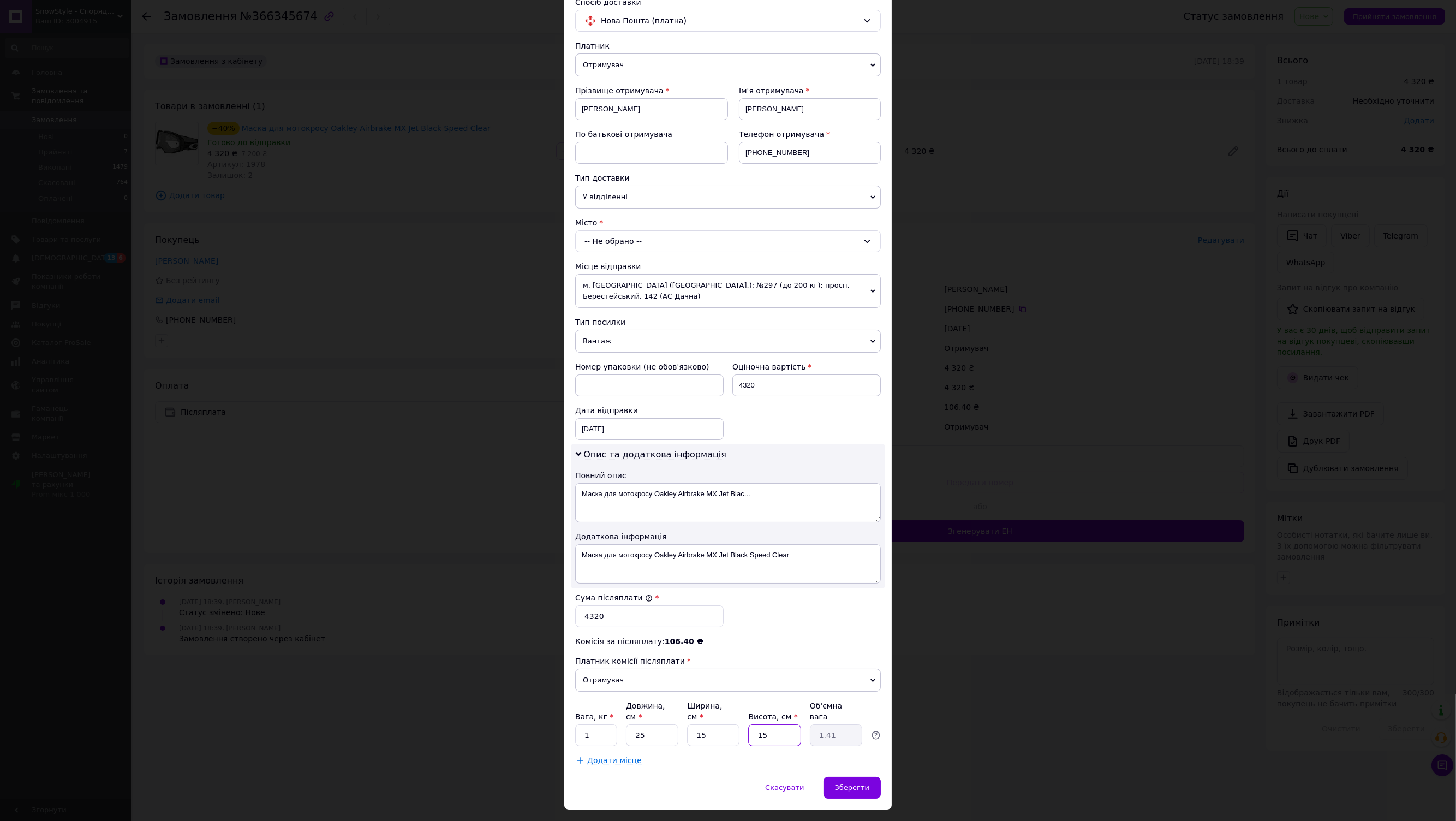
type input "15"
click at [612, 236] on div "-- Не обрано --" at bounding box center [728, 241] width 305 height 22
click at [612, 270] on input at bounding box center [728, 265] width 299 height 20
type input "v"
type input "мука"
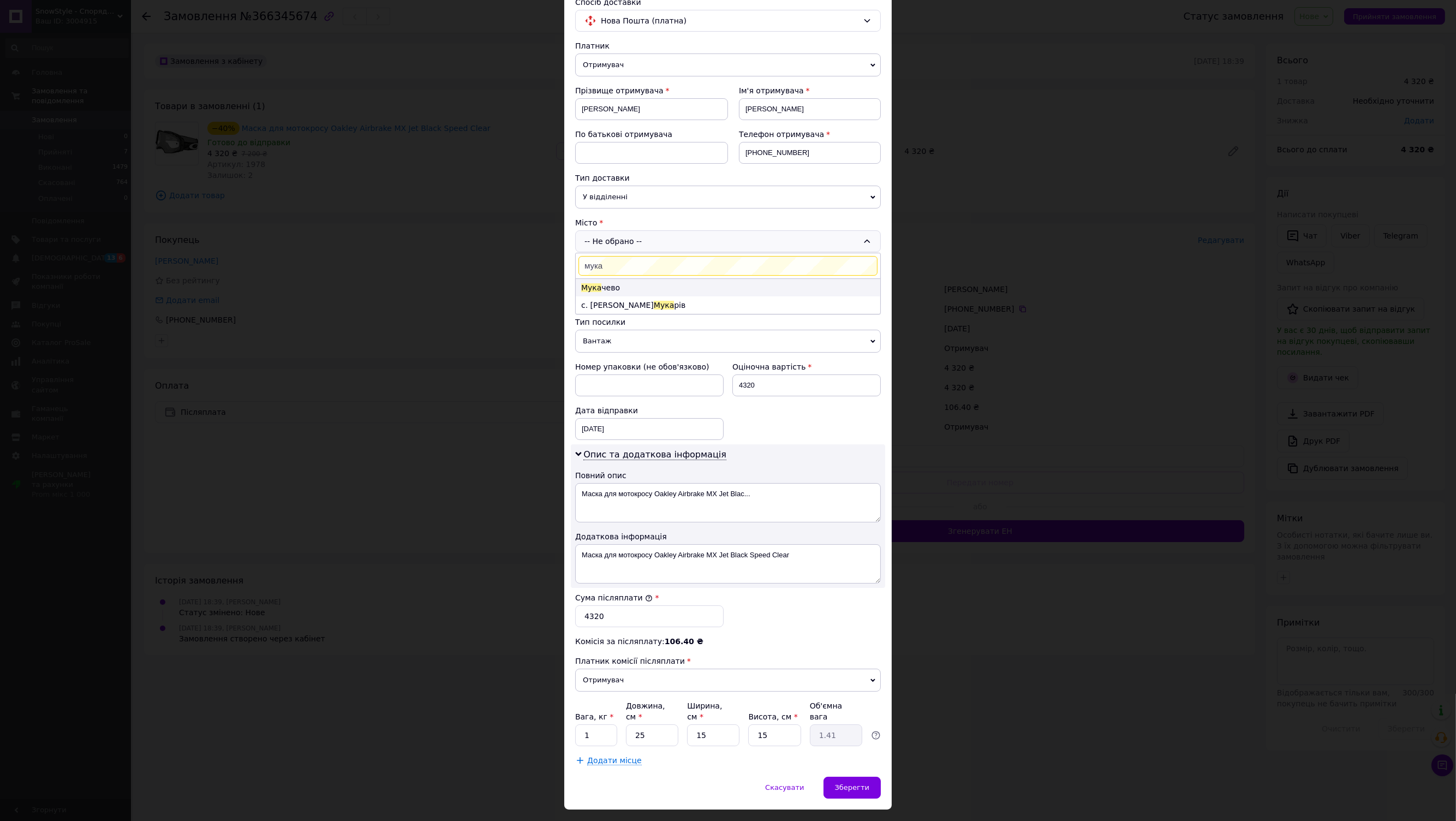
click at [609, 285] on li "Мука чево" at bounding box center [727, 287] width 304 height 17
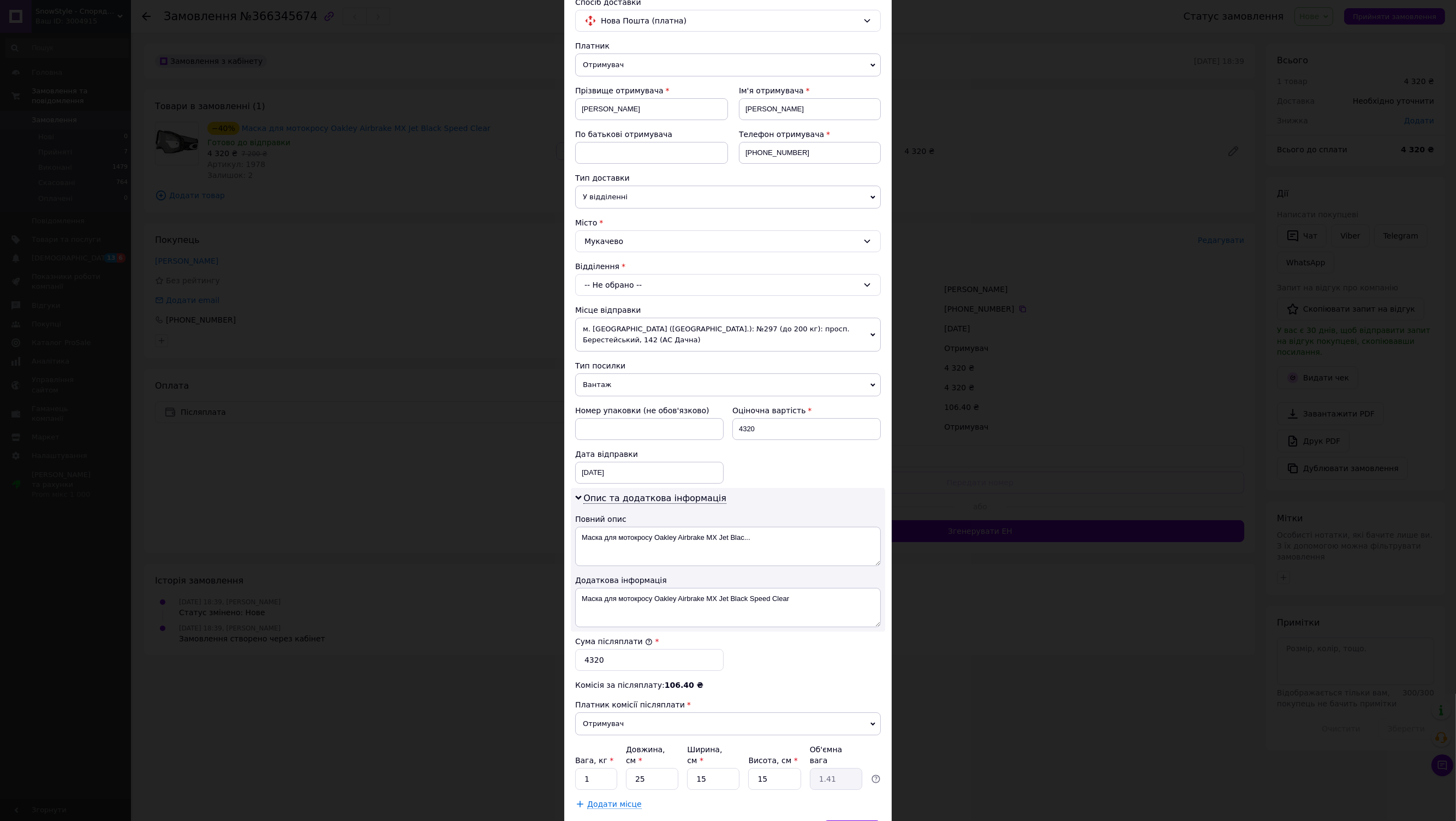
click at [612, 283] on div "-- Не обрано --" at bounding box center [728, 285] width 305 height 22
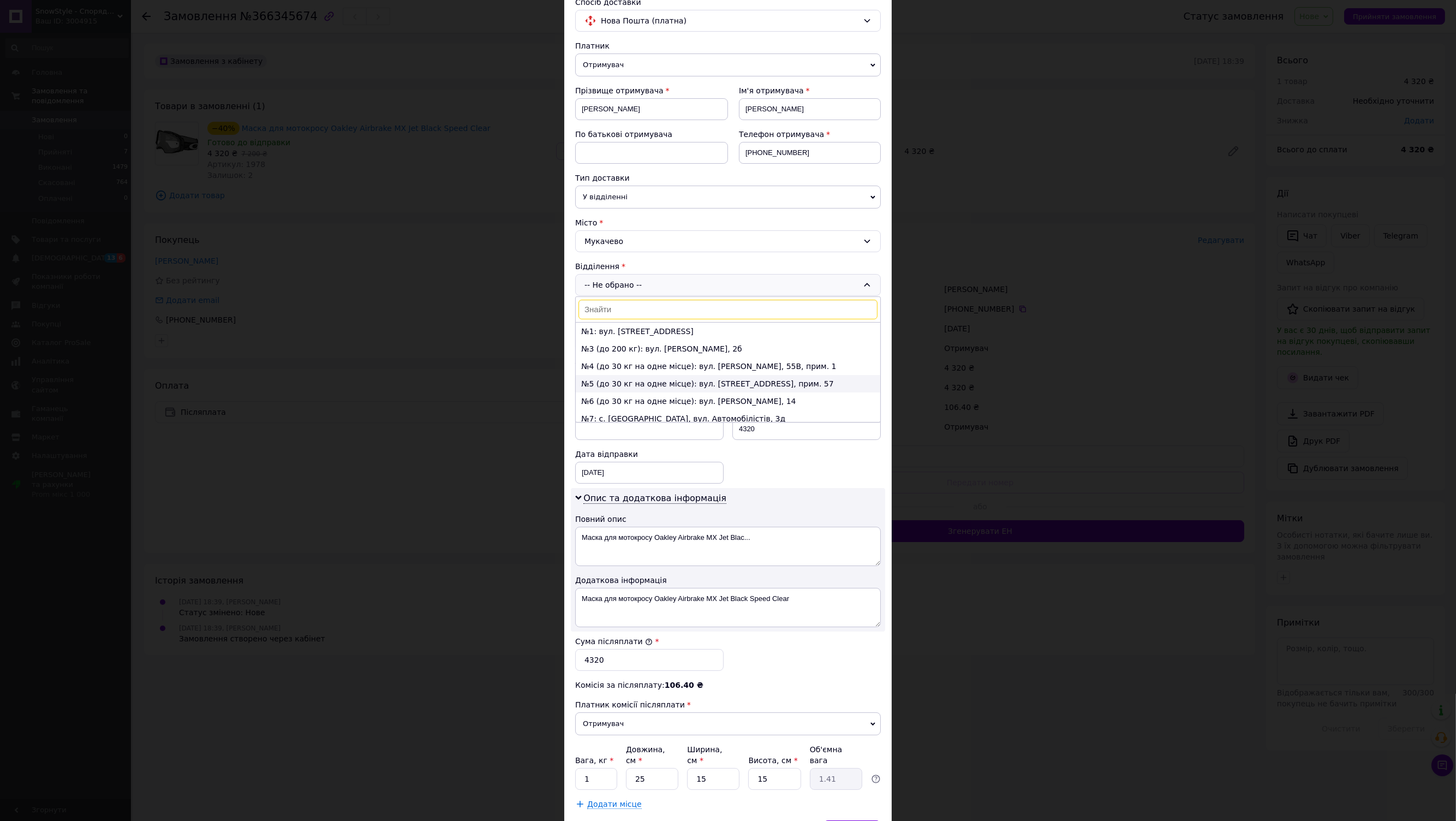
click at [607, 384] on li "№5 (до 30 кг на одне місце): вул. [STREET_ADDRESS], прим. 57" at bounding box center [727, 384] width 304 height 17
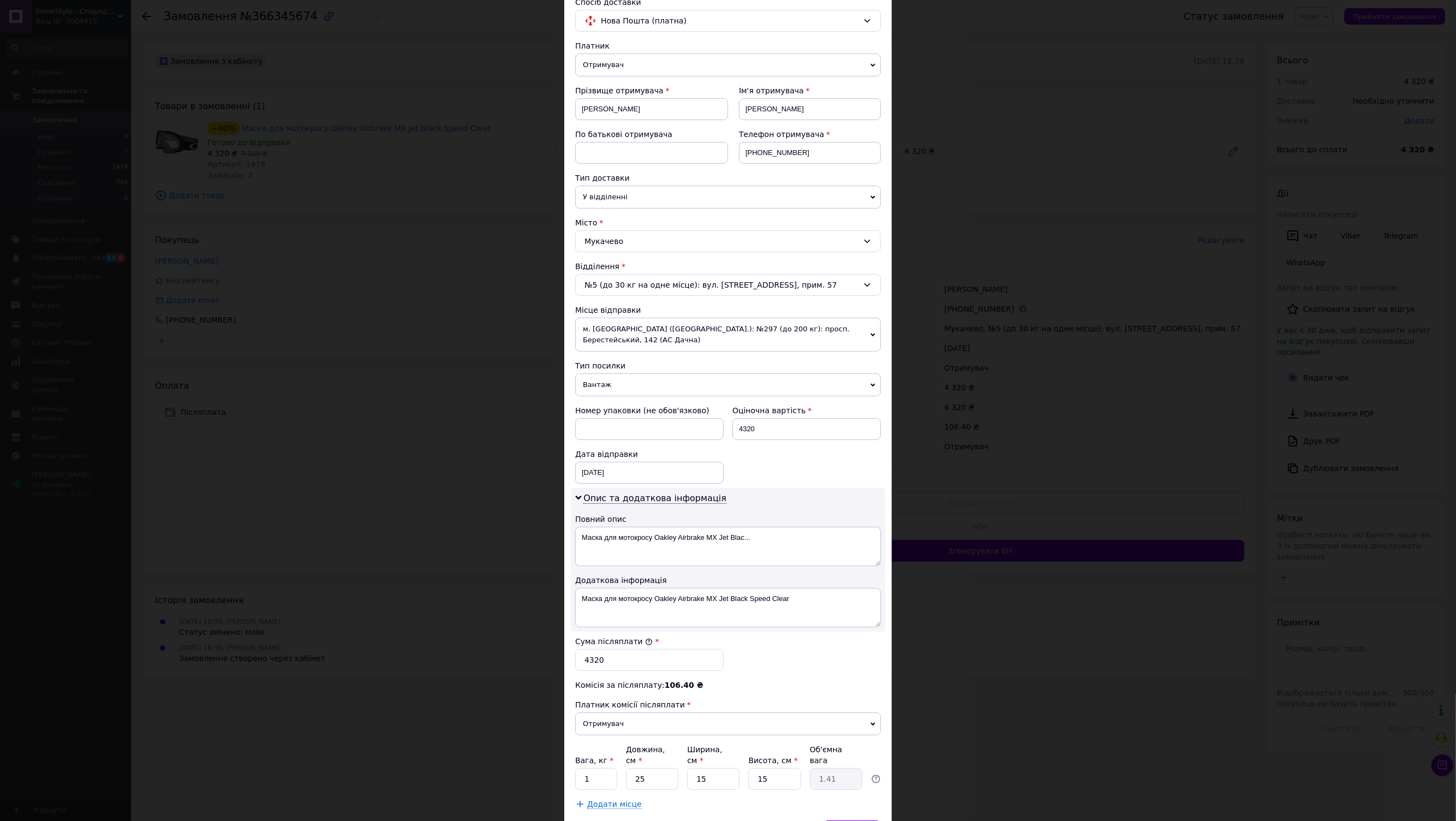
click at [700, 322] on span "м. [GEOGRAPHIC_DATA] ([GEOGRAPHIC_DATA].): №297 (до 200 кг): просп. Берестейськ…" at bounding box center [728, 335] width 305 height 34
click at [702, 327] on span "м. [GEOGRAPHIC_DATA] ([GEOGRAPHIC_DATA].): №297 (до 200 кг): просп. Берестейськ…" at bounding box center [728, 335] width 305 height 34
click at [852, 820] on span "Зберегти" at bounding box center [852, 831] width 34 height 9
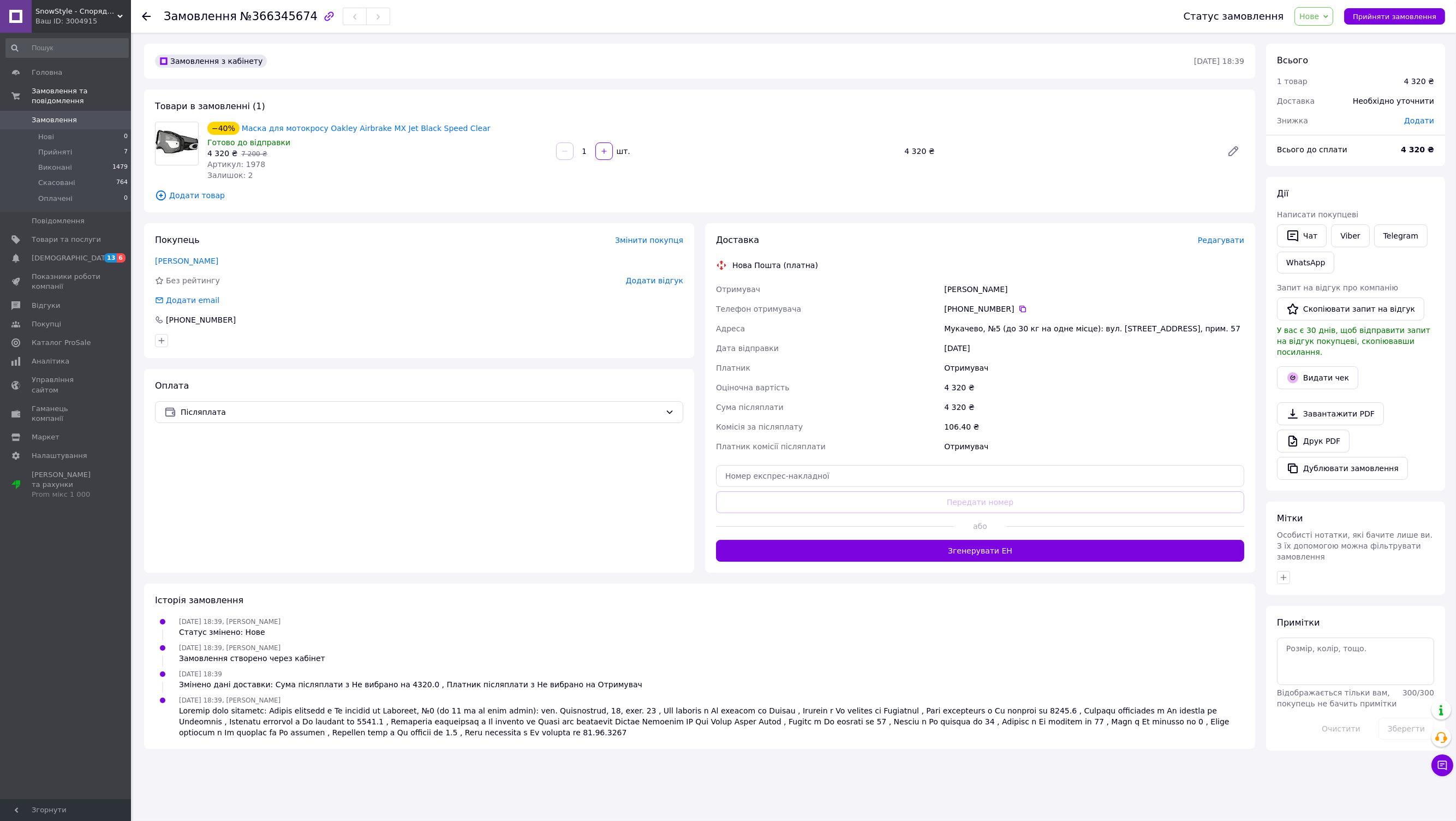
click at [1214, 240] on span "Редагувати" at bounding box center [1221, 240] width 46 height 9
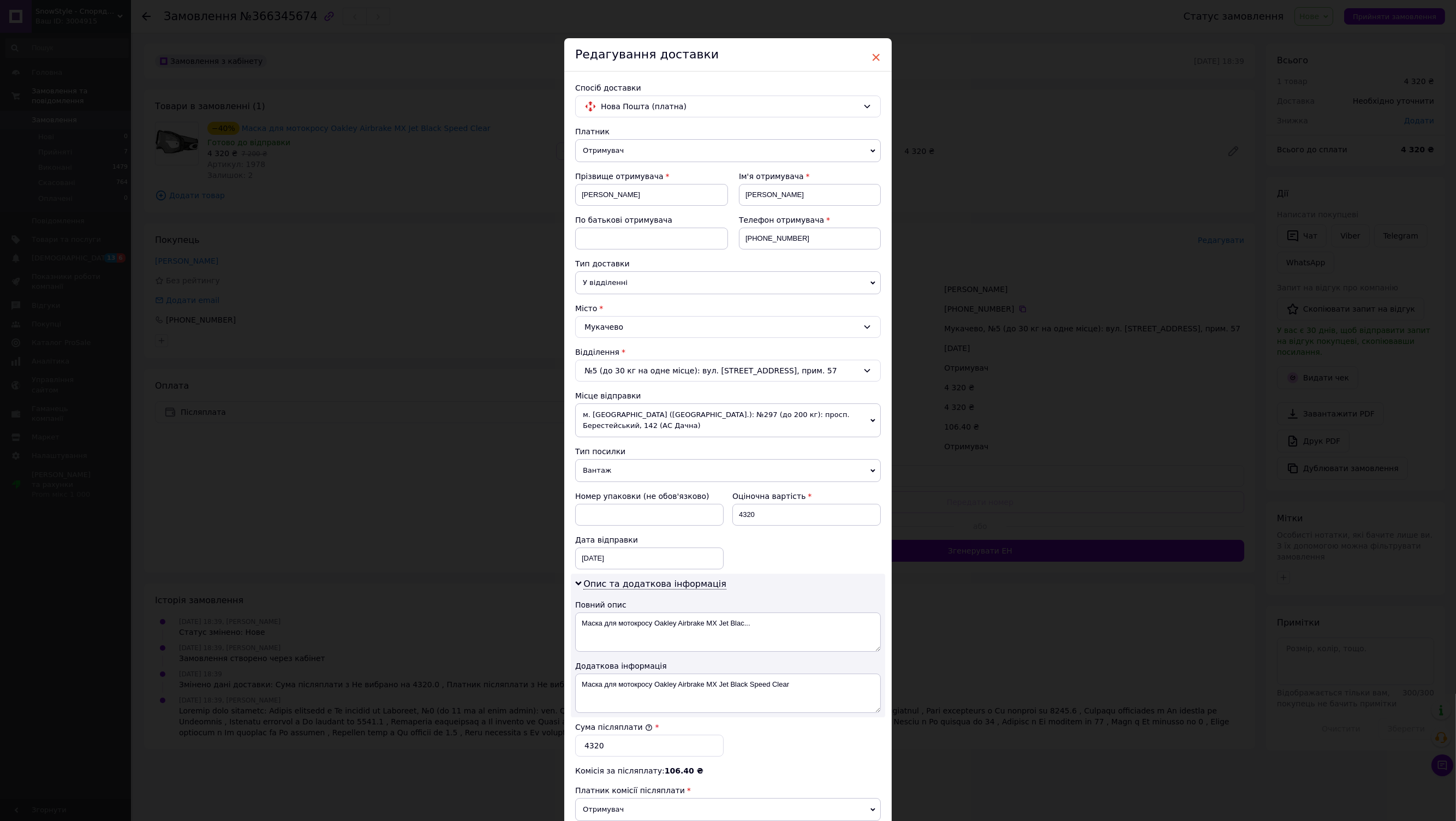
click at [872, 58] on span "×" at bounding box center [876, 57] width 10 height 19
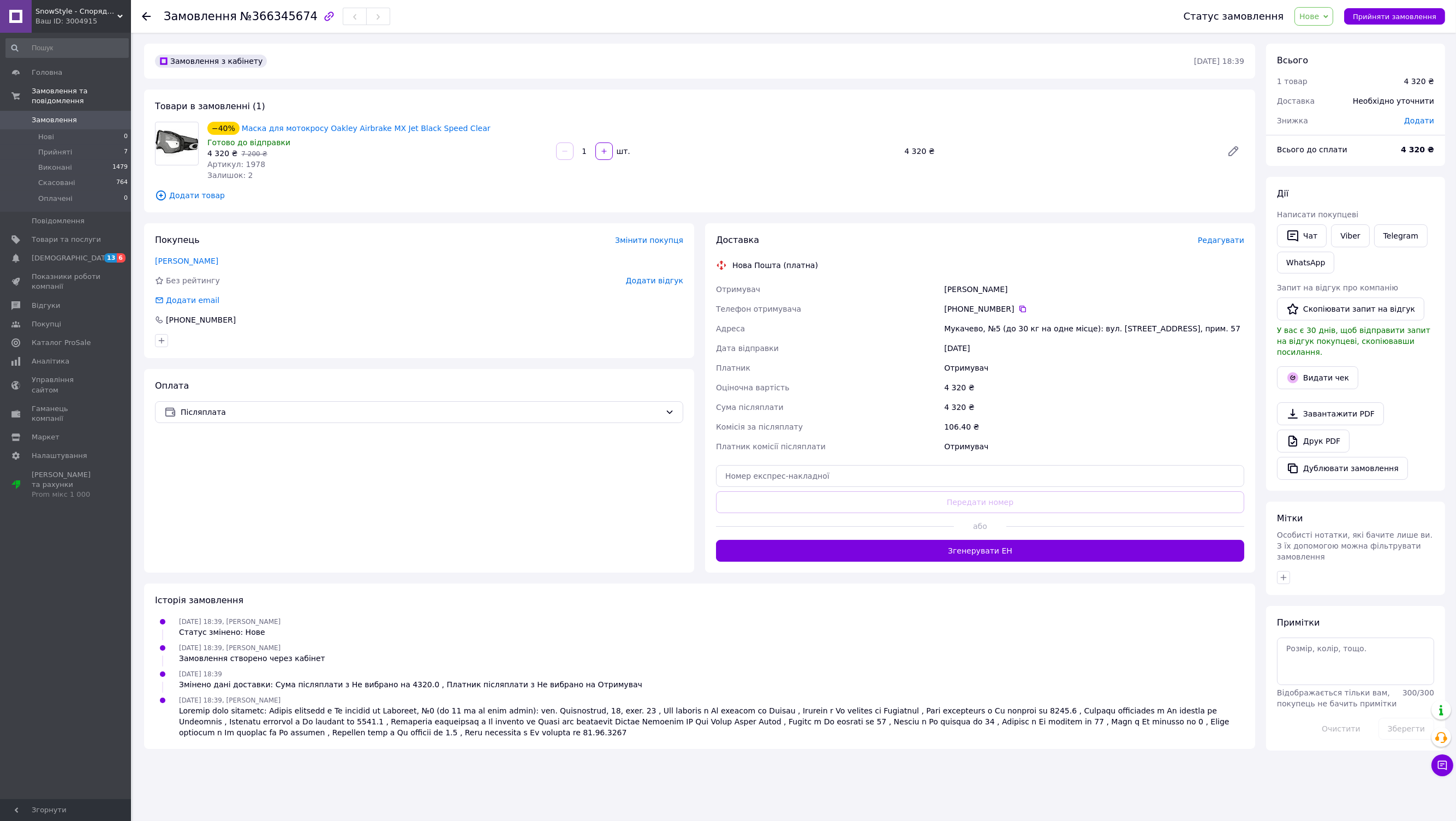
click at [1423, 125] on div "Додати" at bounding box center [1418, 120] width 43 height 24
click at [1424, 120] on span "Додати" at bounding box center [1418, 120] width 30 height 9
click at [1345, 163] on input "text" at bounding box center [1344, 165] width 65 height 22
type input "320"
click at [1411, 197] on button "Зберегти" at bounding box center [1398, 195] width 55 height 22
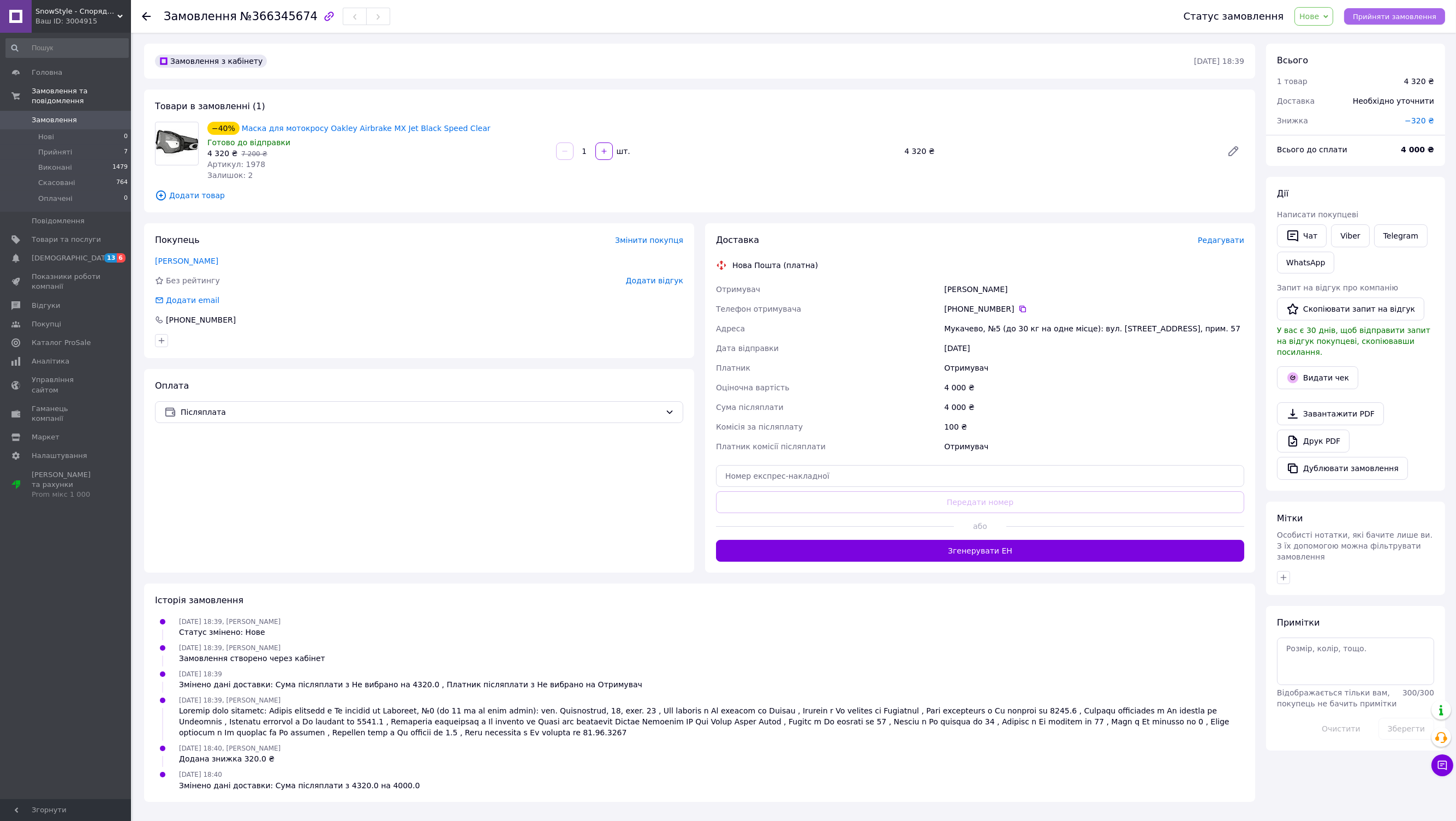
click at [1386, 15] on span "Прийняти замовлення" at bounding box center [1395, 17] width 84 height 9
